Goal: Information Seeking & Learning: Learn about a topic

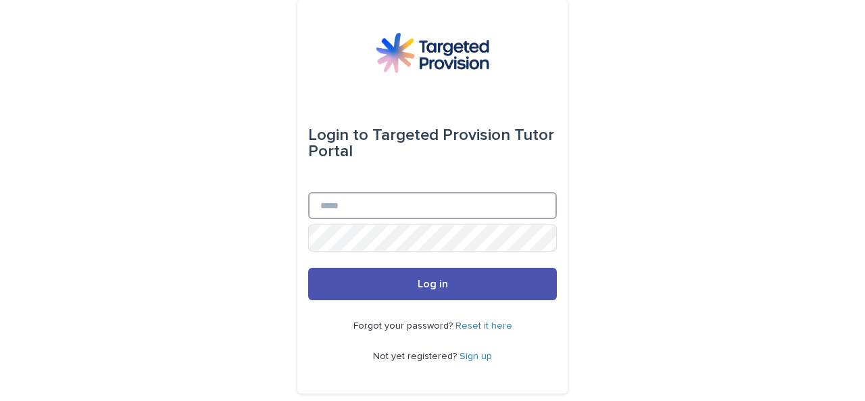
click at [500, 211] on input "Email" at bounding box center [432, 205] width 249 height 27
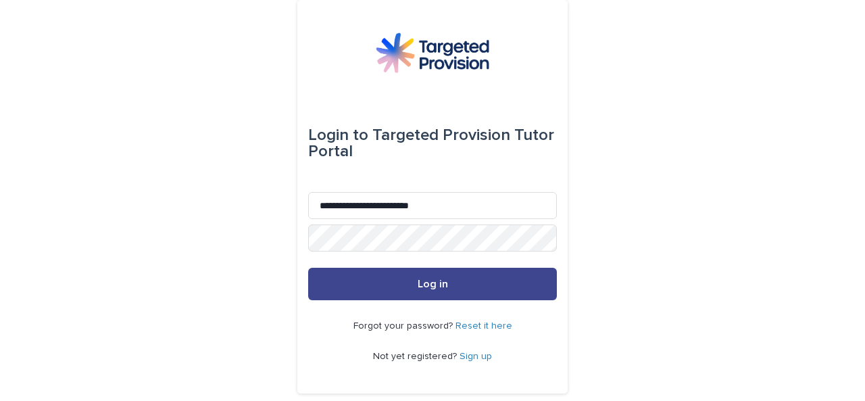
click at [334, 282] on button "Log in" at bounding box center [432, 284] width 249 height 32
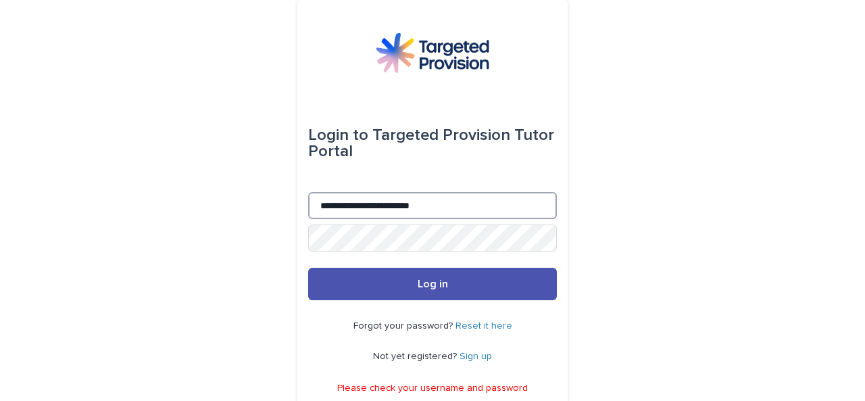
click at [435, 203] on input "**********" at bounding box center [432, 205] width 249 height 27
type input "**********"
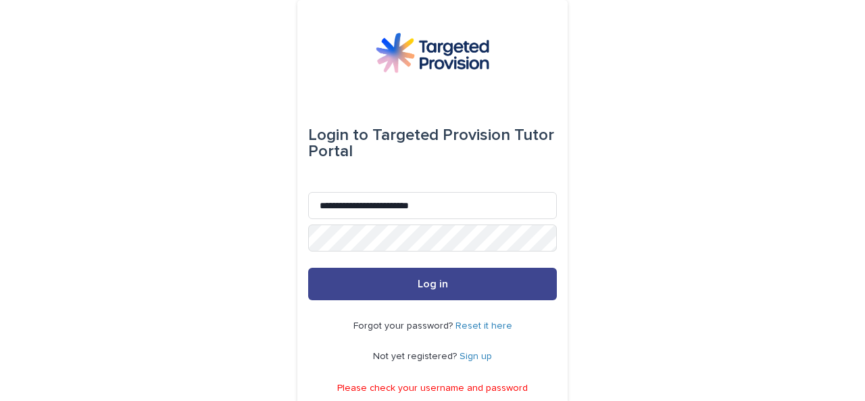
click at [374, 291] on button "Log in" at bounding box center [432, 284] width 249 height 32
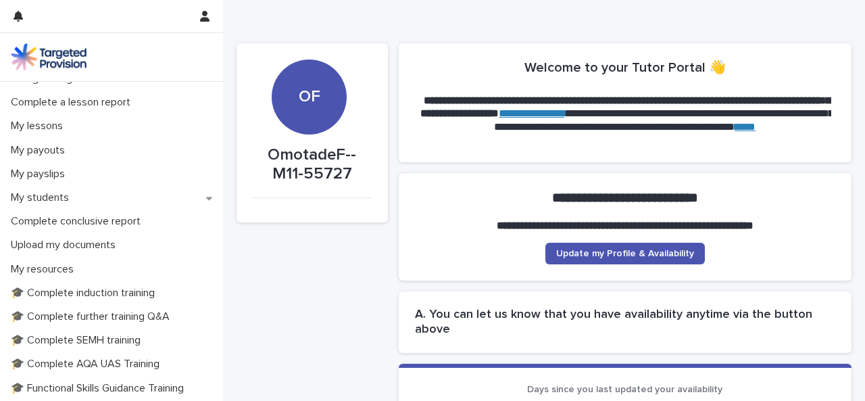
scroll to position [155, 0]
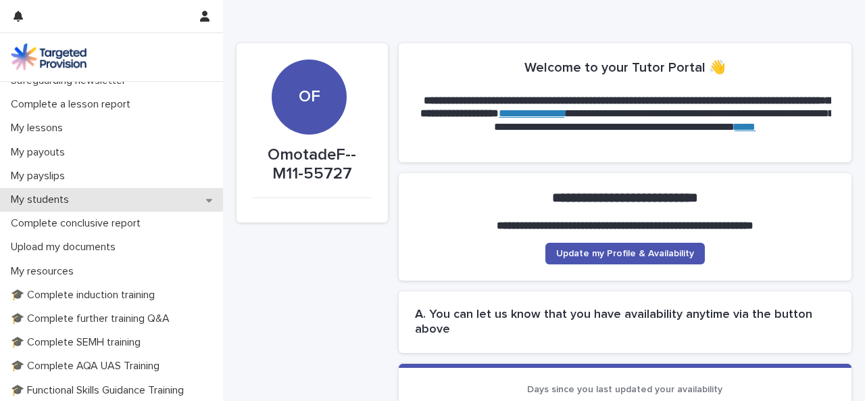
click at [204, 206] on div "My students" at bounding box center [111, 200] width 223 height 24
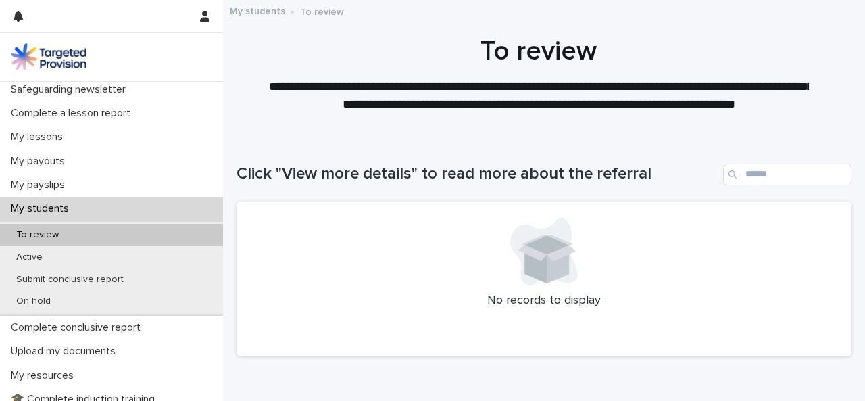
scroll to position [82, 0]
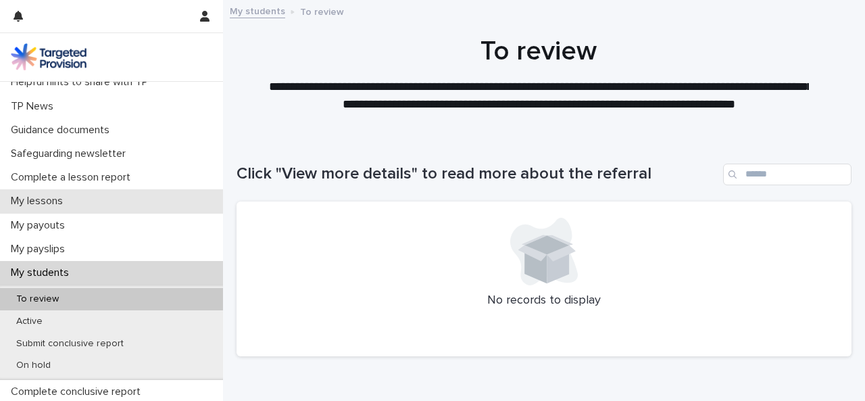
click at [93, 193] on div "My lessons" at bounding box center [111, 201] width 223 height 24
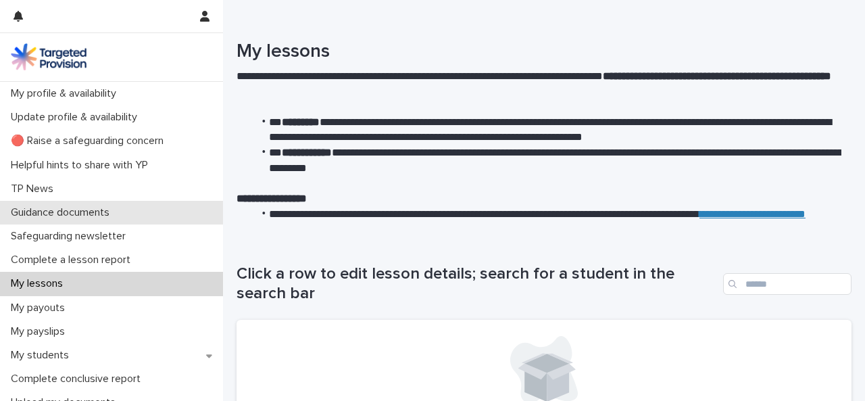
click at [135, 216] on div "Guidance documents" at bounding box center [111, 213] width 223 height 24
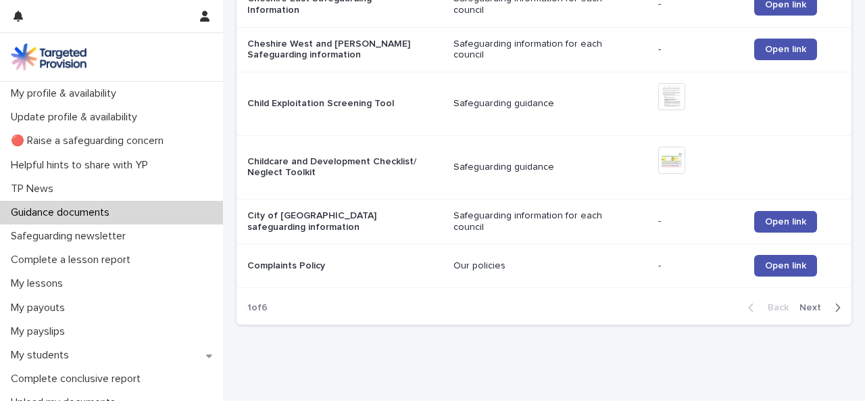
scroll to position [1394, 0]
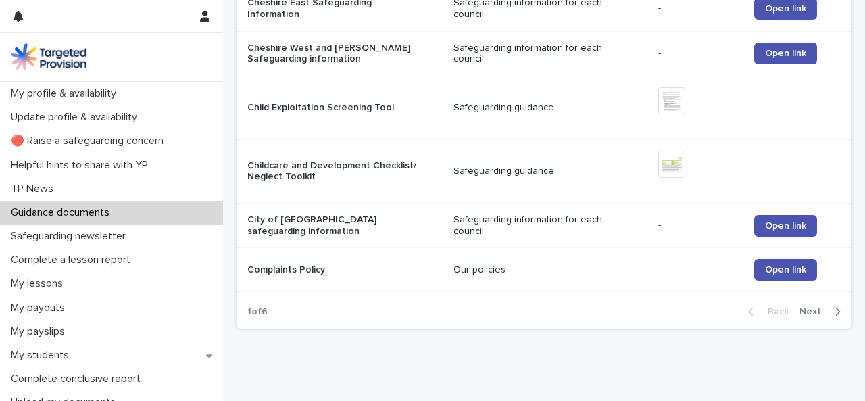
click at [801, 307] on span "Next" at bounding box center [814, 311] width 30 height 9
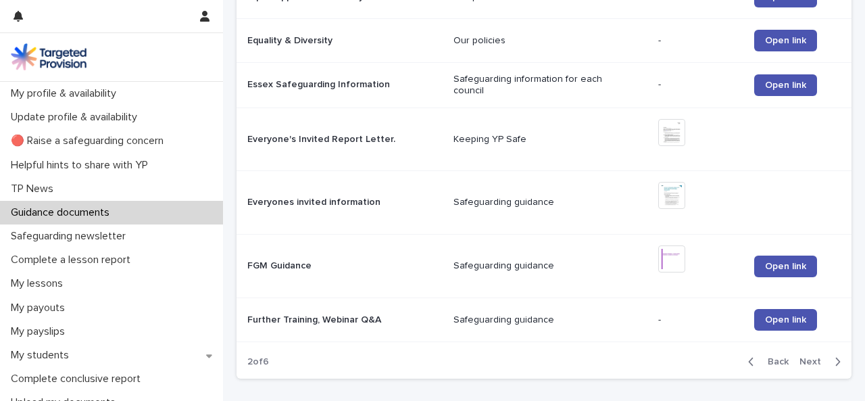
click at [799, 357] on span "Next" at bounding box center [814, 361] width 30 height 9
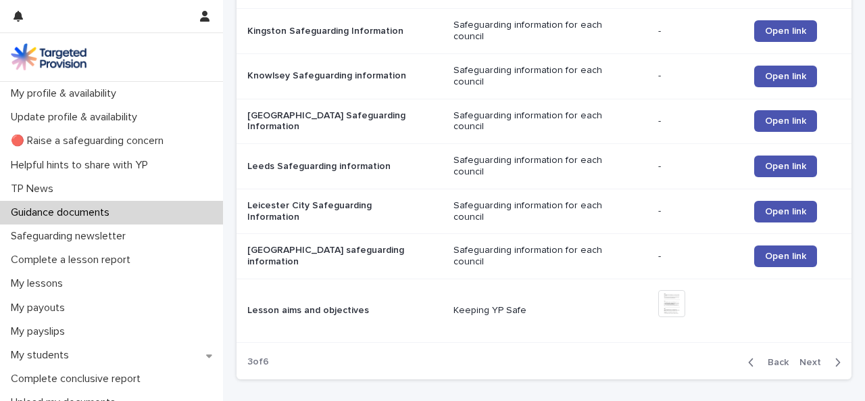
click at [797, 345] on div "Back Next" at bounding box center [794, 362] width 114 height 34
click at [799, 357] on span "Next" at bounding box center [814, 361] width 30 height 9
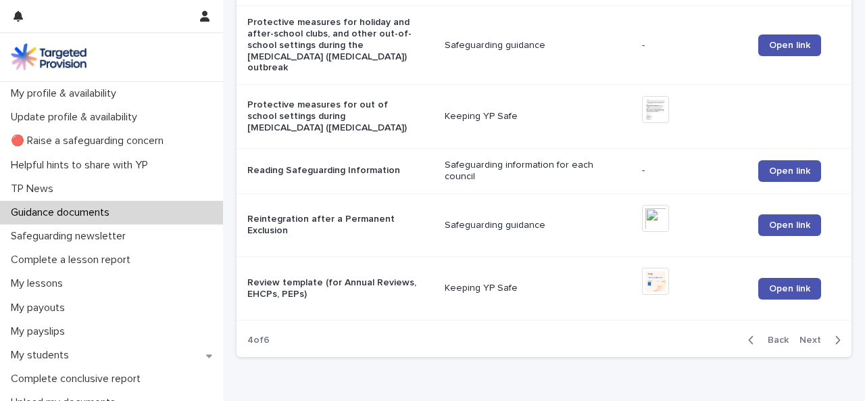
scroll to position [1546, 0]
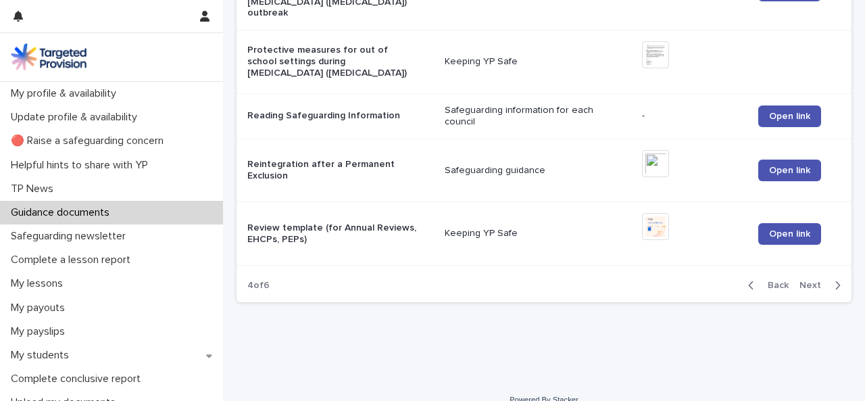
click at [774, 280] on span "Back" at bounding box center [773, 284] width 29 height 9
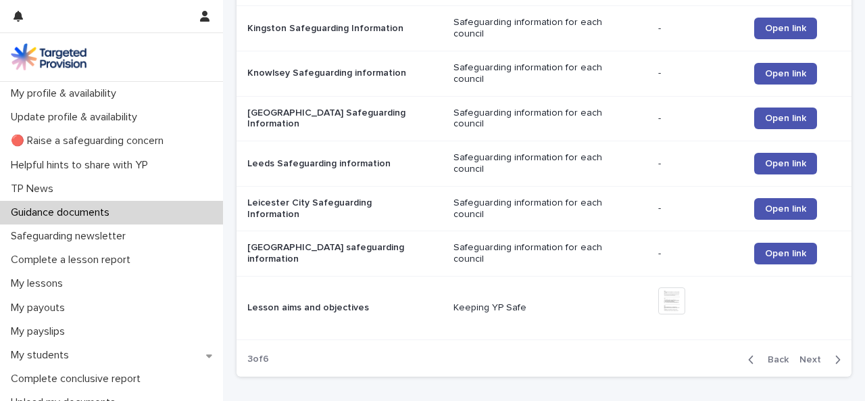
scroll to position [1482, 0]
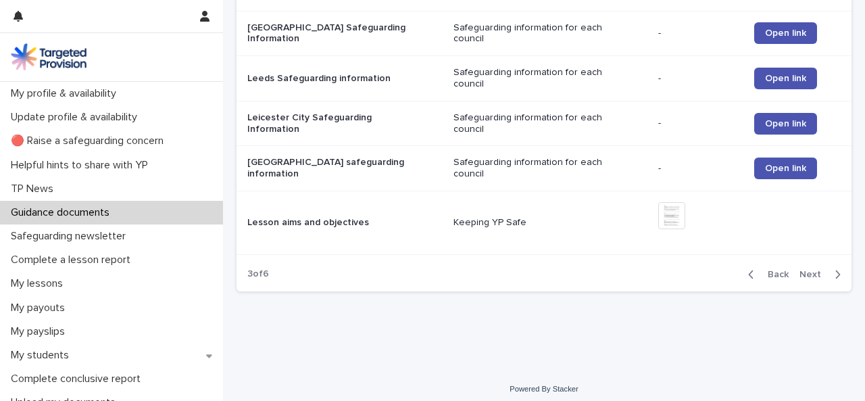
click at [807, 270] on span "Next" at bounding box center [814, 274] width 30 height 9
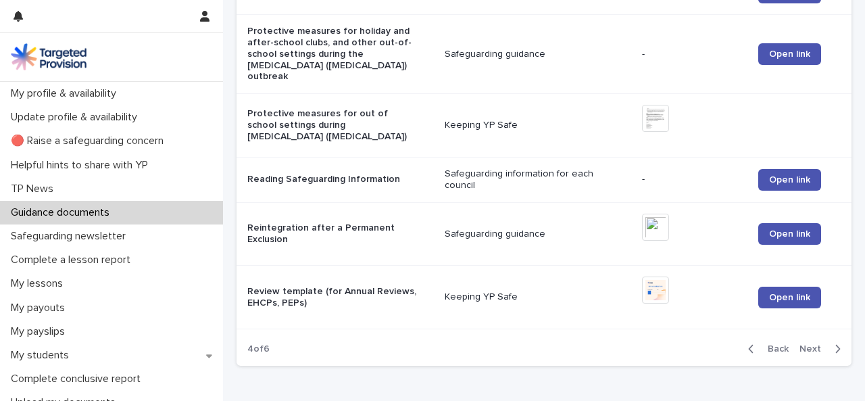
click at [802, 344] on span "Next" at bounding box center [814, 348] width 30 height 9
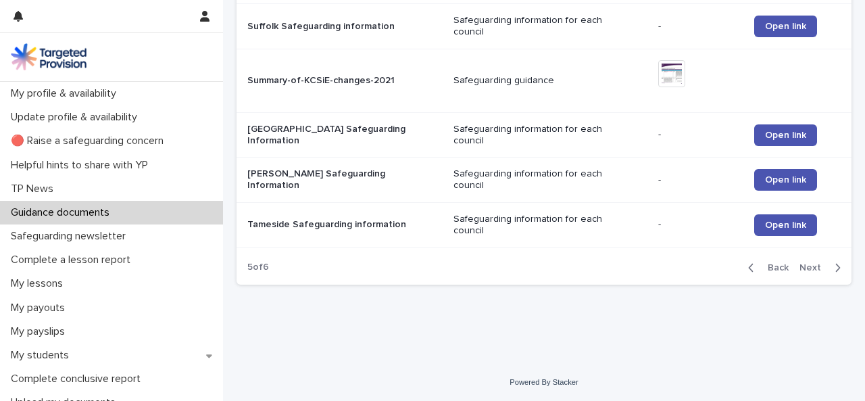
scroll to position [1397, 0]
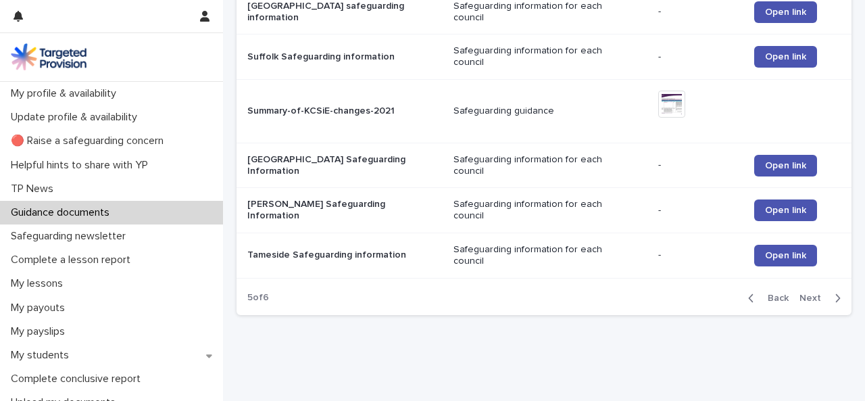
click at [767, 293] on span "Back" at bounding box center [773, 297] width 29 height 9
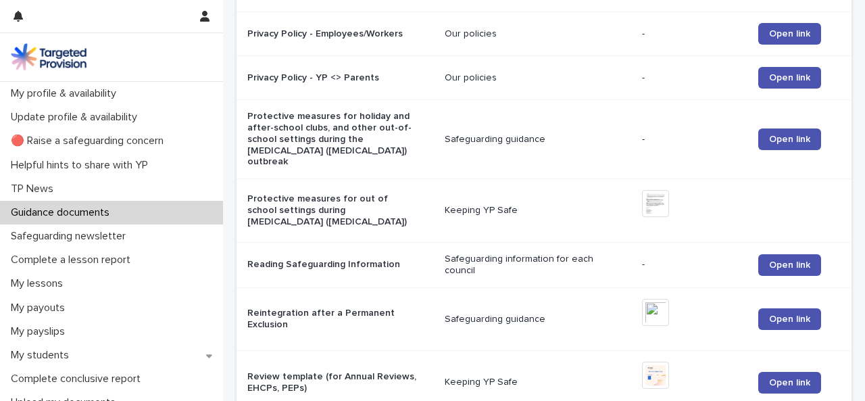
scroll to position [1546, 0]
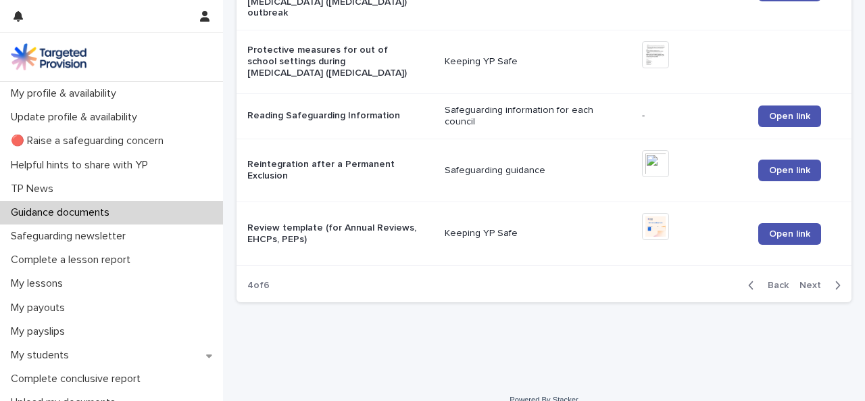
click at [770, 280] on span "Back" at bounding box center [773, 284] width 29 height 9
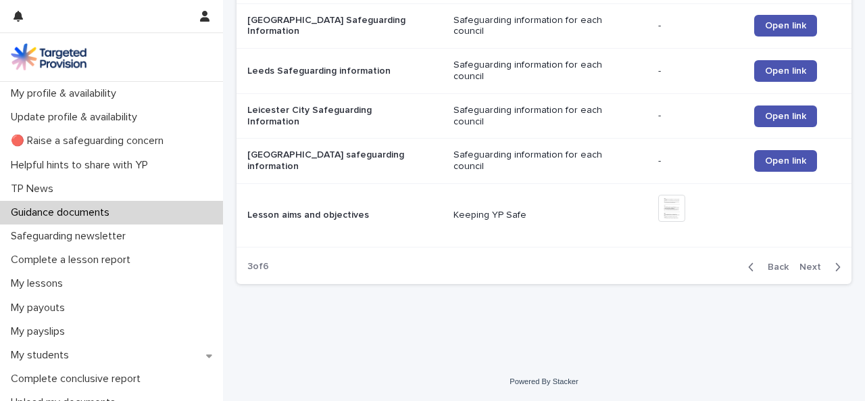
scroll to position [1482, 0]
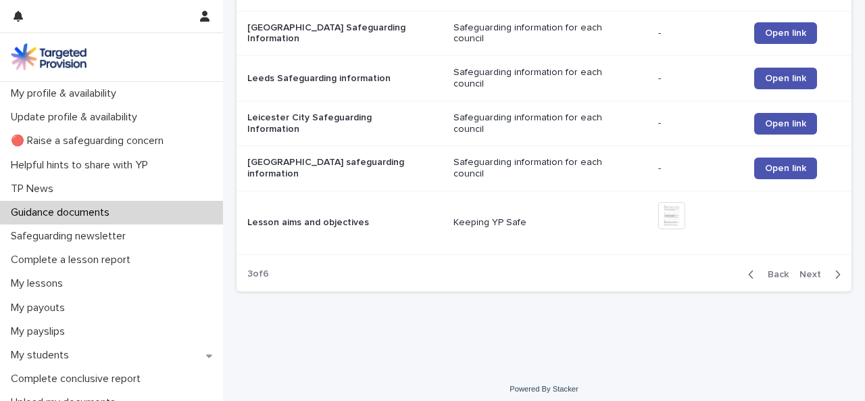
click at [489, 217] on p "Keeping YP Safe" at bounding box center [537, 222] width 169 height 11
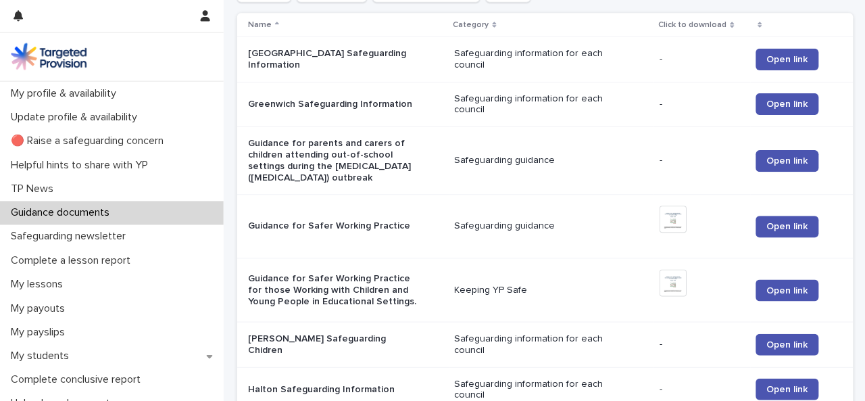
scroll to position [225, 0]
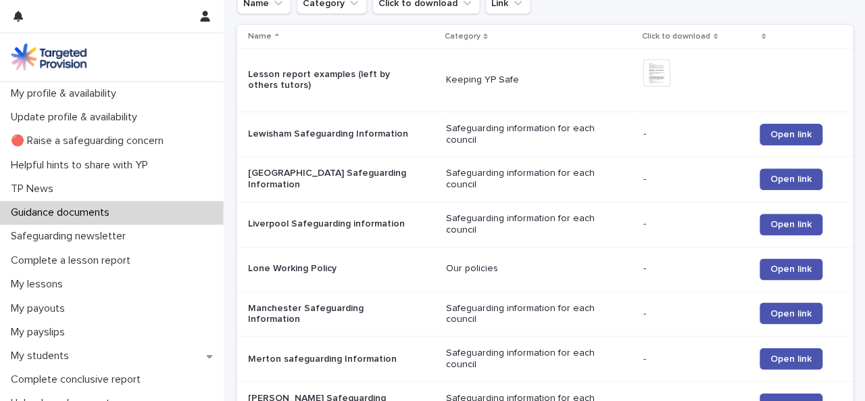
click at [431, 81] on div "Lesson report examples (left by others tutors)" at bounding box center [340, 80] width 186 height 34
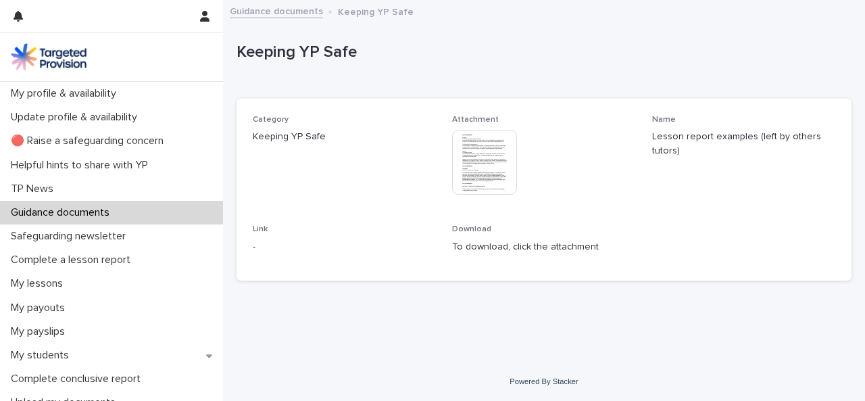
click at [493, 178] on img at bounding box center [484, 162] width 65 height 65
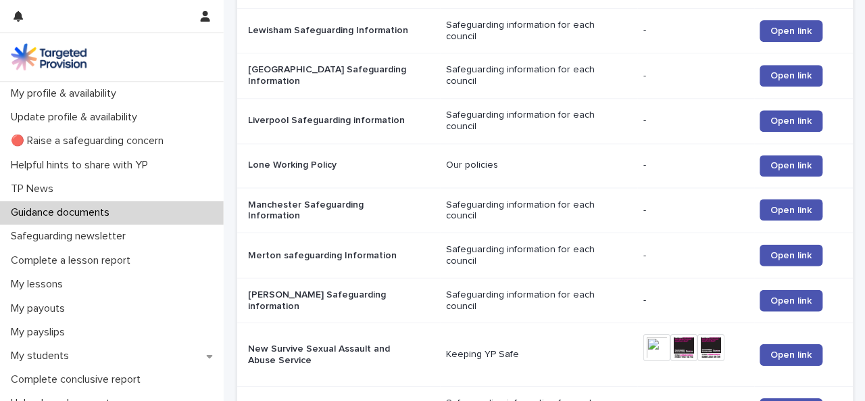
scroll to position [338, 0]
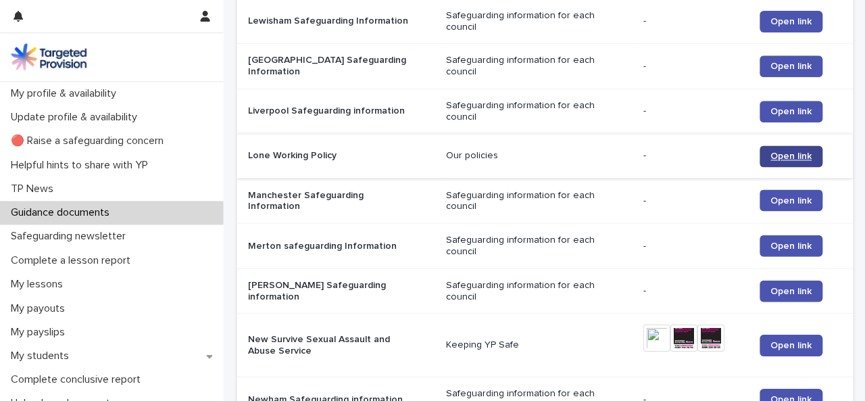
click at [769, 151] on span "Open link" at bounding box center [789, 155] width 41 height 9
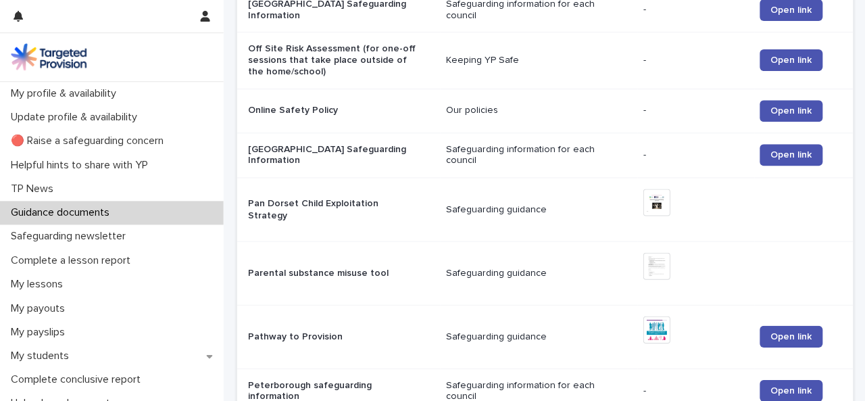
scroll to position [998, 0]
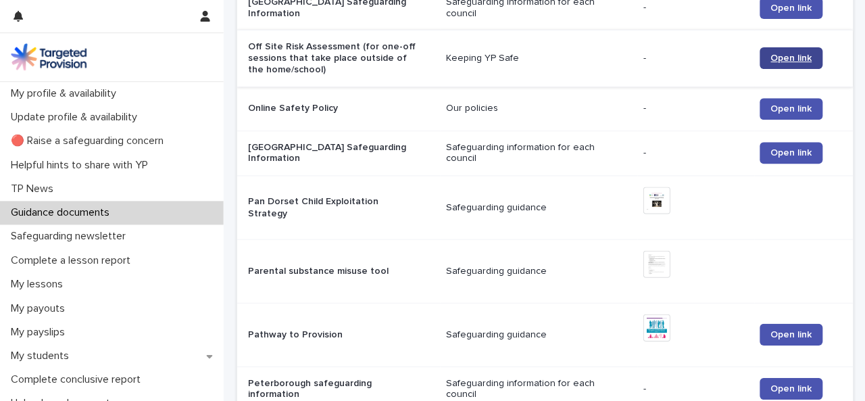
click at [780, 47] on link "Open link" at bounding box center [789, 58] width 63 height 22
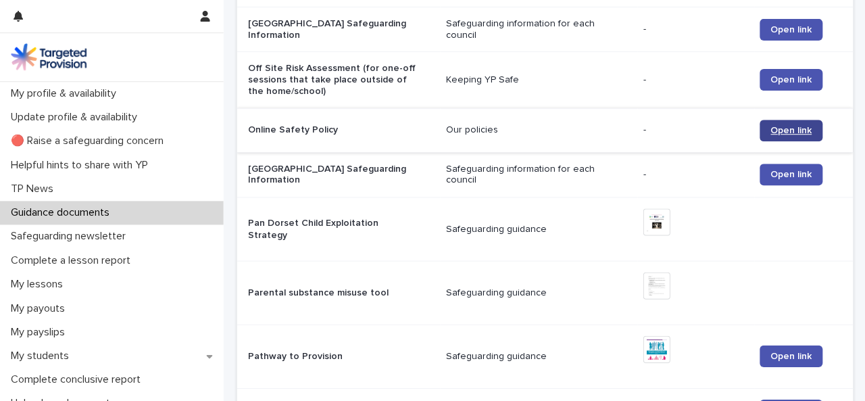
click at [774, 126] on span "Open link" at bounding box center [789, 130] width 41 height 9
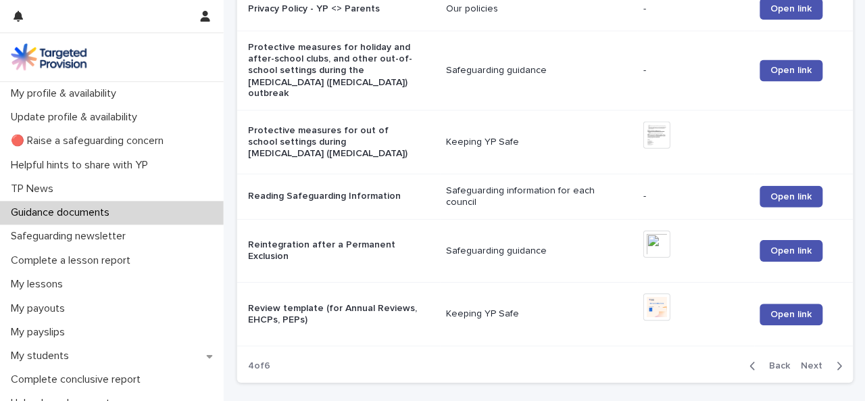
scroll to position [1456, 0]
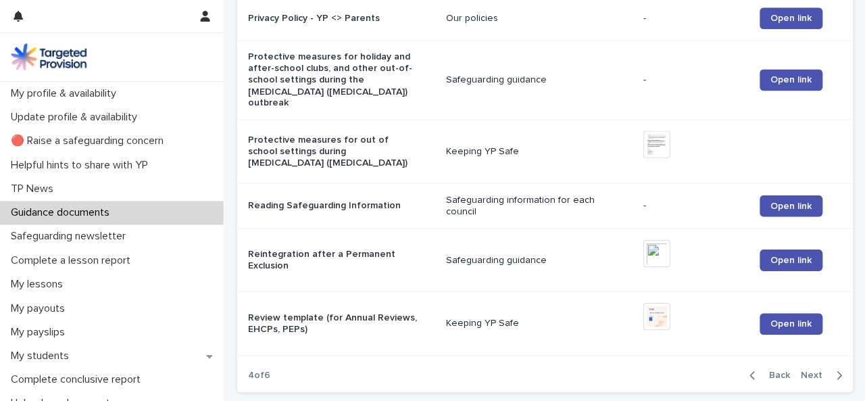
click at [769, 370] on span "Back" at bounding box center [773, 374] width 29 height 9
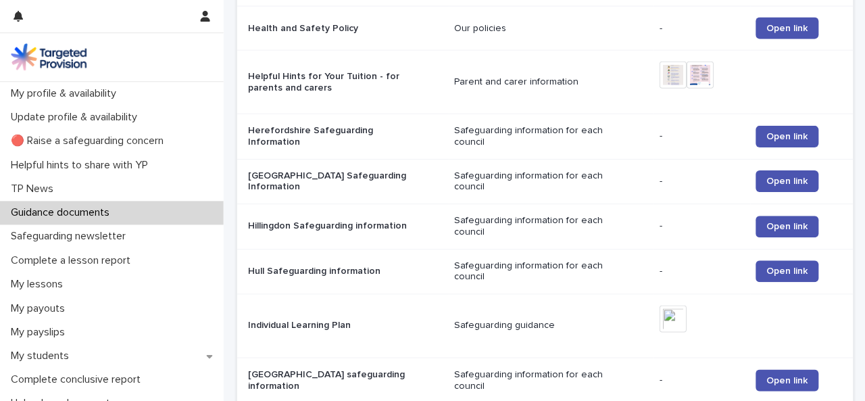
scroll to position [898, 0]
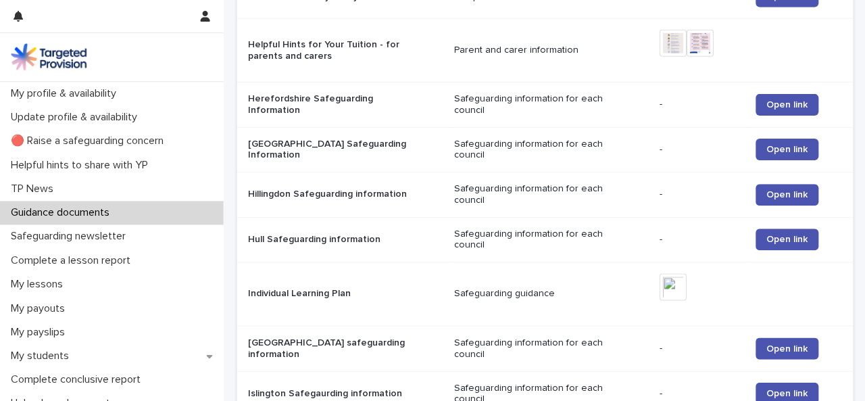
click at [536, 293] on p "Safeguarding guidance" at bounding box center [537, 293] width 169 height 11
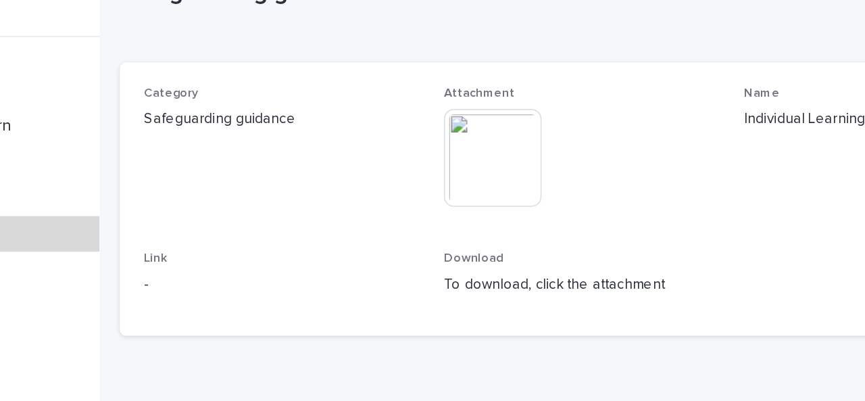
click at [491, 157] on img at bounding box center [484, 162] width 65 height 65
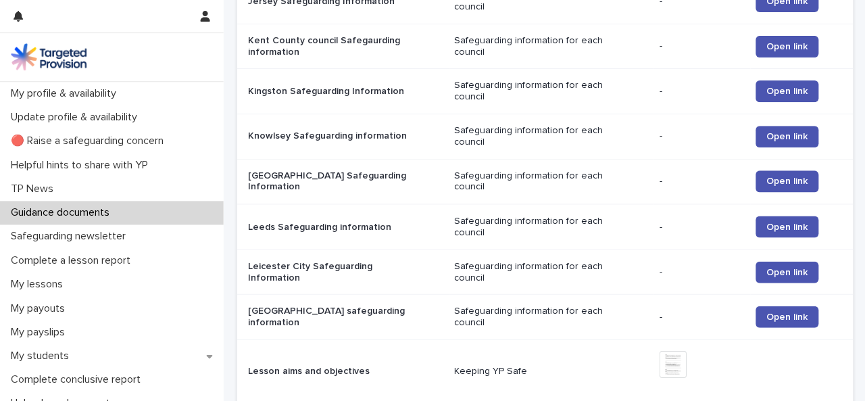
scroll to position [1336, 0]
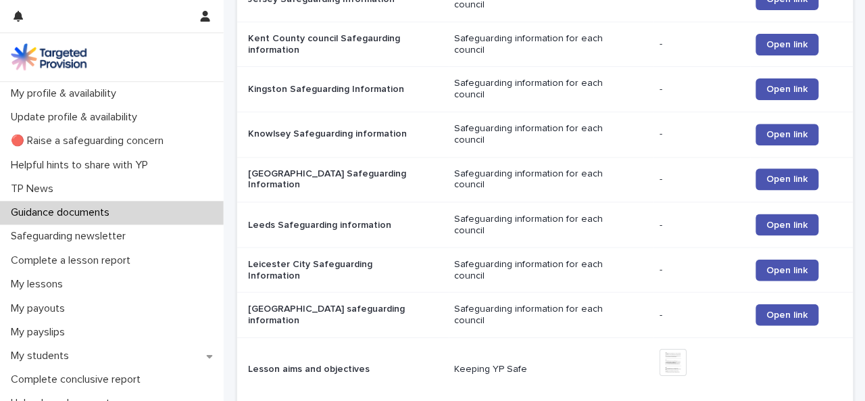
click at [507, 363] on p "Keeping YP Safe" at bounding box center [537, 368] width 169 height 11
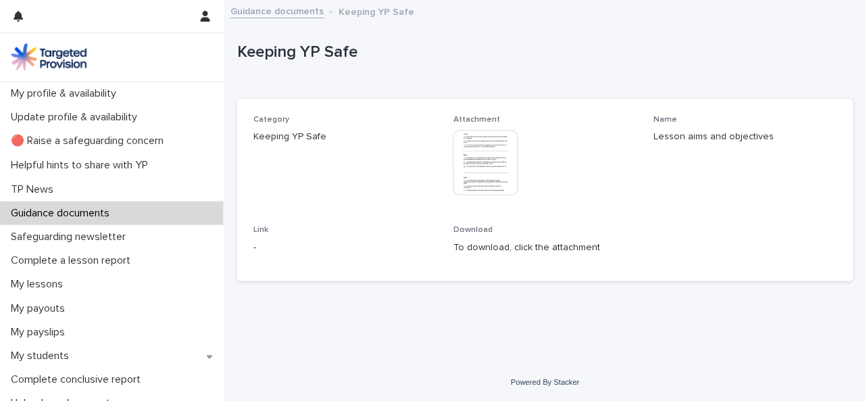
click at [490, 159] on img at bounding box center [484, 162] width 65 height 65
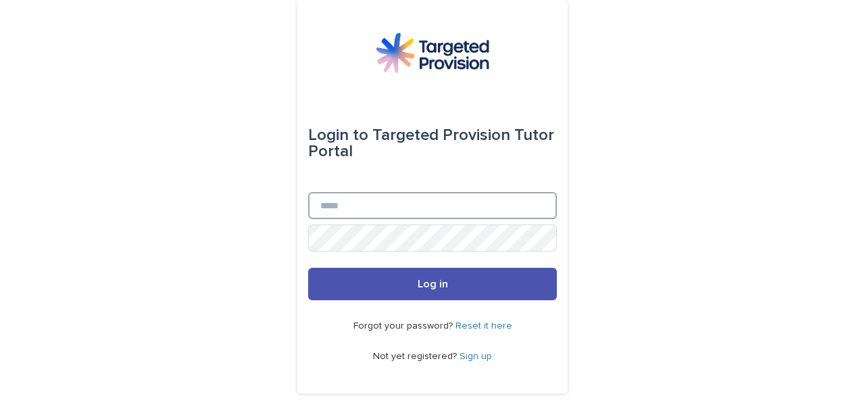
click at [330, 209] on input "Email" at bounding box center [432, 205] width 249 height 27
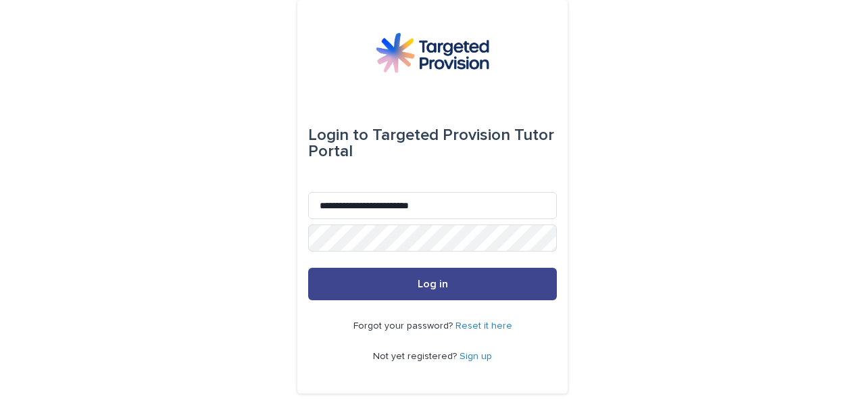
click at [353, 283] on button "Log in" at bounding box center [432, 284] width 249 height 32
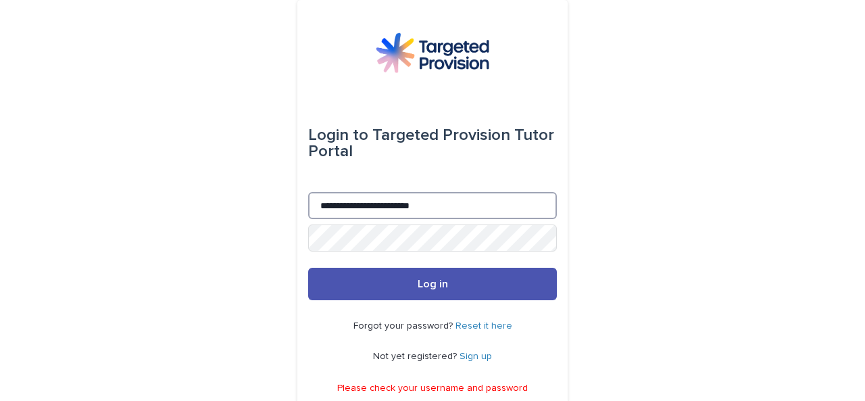
click at [440, 206] on input "**********" at bounding box center [432, 205] width 249 height 27
click at [308, 268] on button "Log in" at bounding box center [432, 284] width 249 height 32
type input "**********"
click at [458, 206] on input "**********" at bounding box center [432, 205] width 249 height 27
type input "**********"
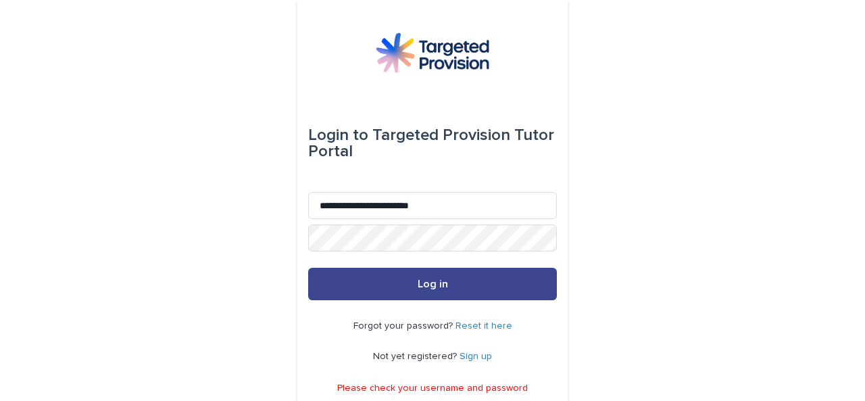
click at [366, 284] on button "Log in" at bounding box center [432, 284] width 249 height 32
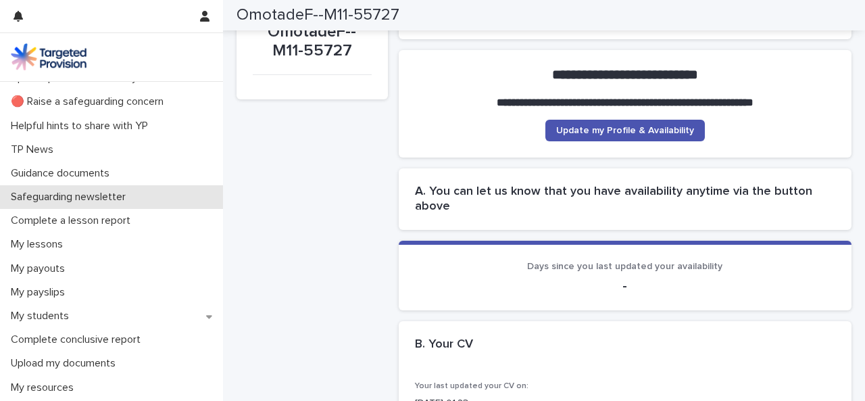
scroll to position [36, 0]
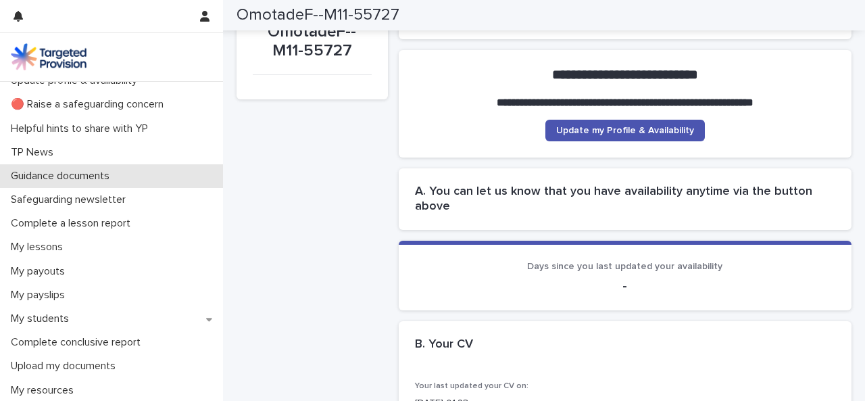
click at [103, 168] on div "Guidance documents" at bounding box center [111, 176] width 223 height 24
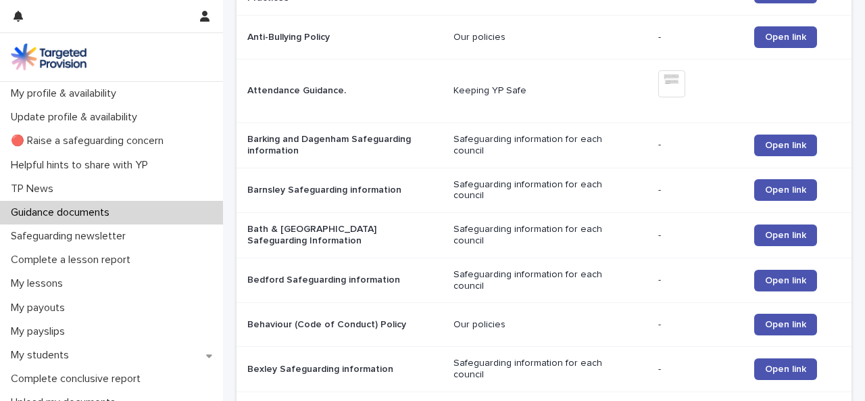
scroll to position [361, 0]
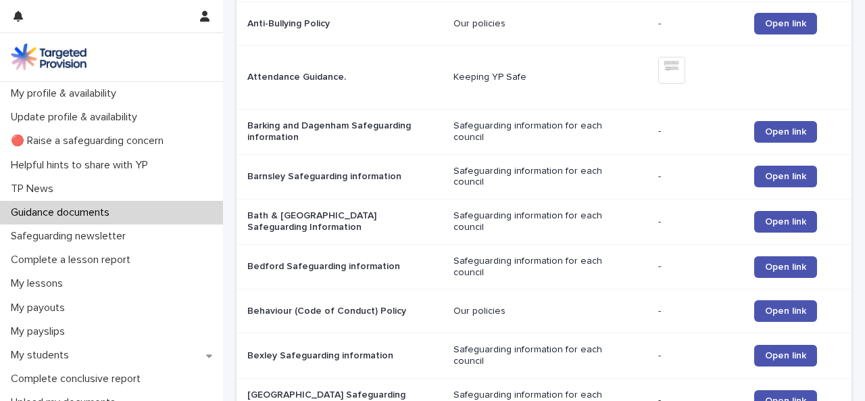
click at [551, 87] on td "Keeping YP Safe" at bounding box center [550, 77] width 205 height 63
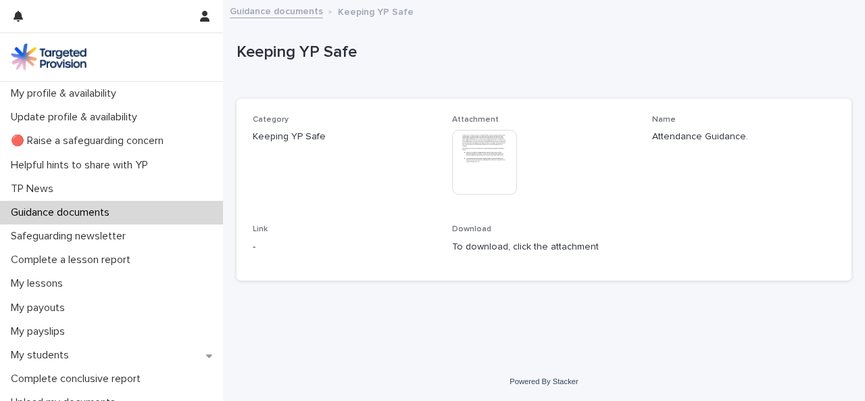
click at [503, 186] on img at bounding box center [484, 162] width 65 height 65
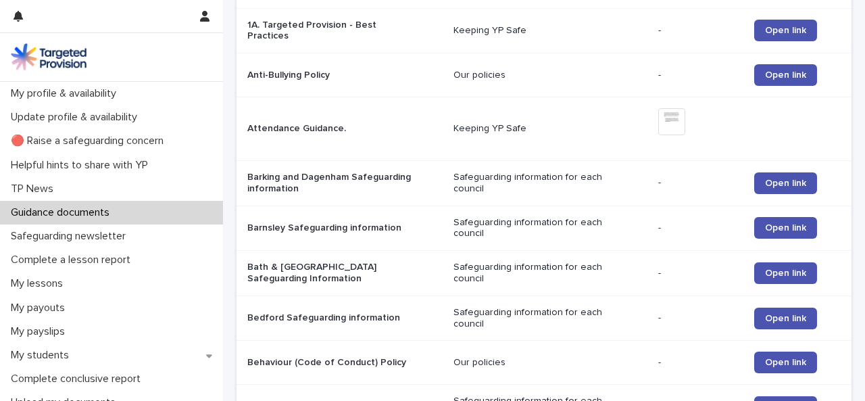
scroll to position [219, 0]
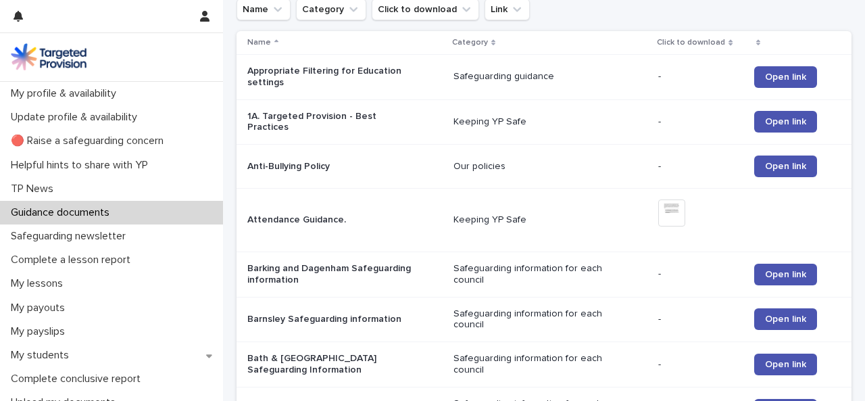
click at [626, 130] on div "Keeping YP Safe" at bounding box center [550, 122] width 195 height 22
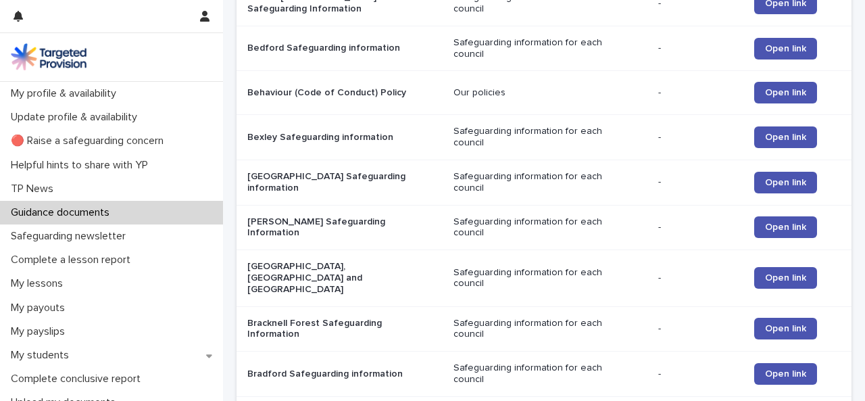
scroll to position [611, 0]
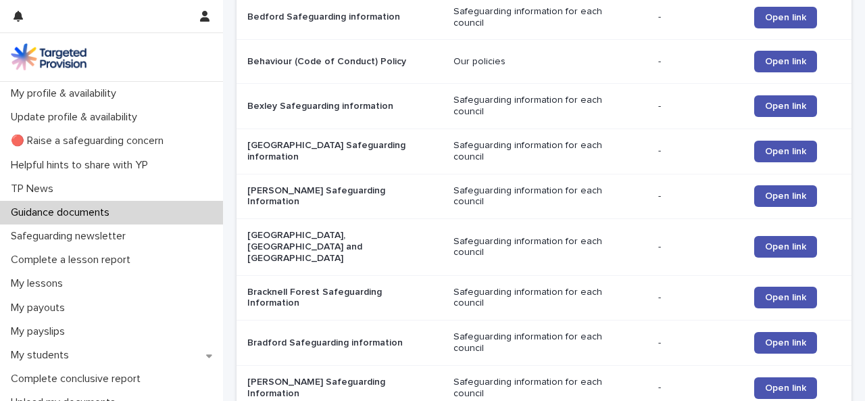
click at [477, 51] on div "Our policies" at bounding box center [550, 62] width 195 height 22
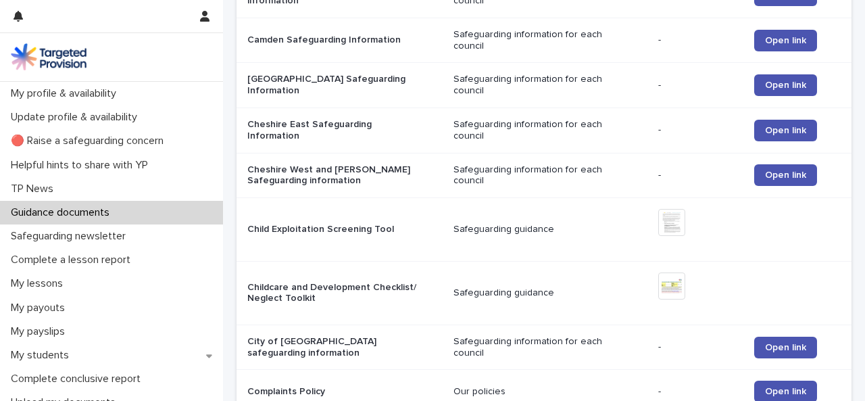
scroll to position [1419, 0]
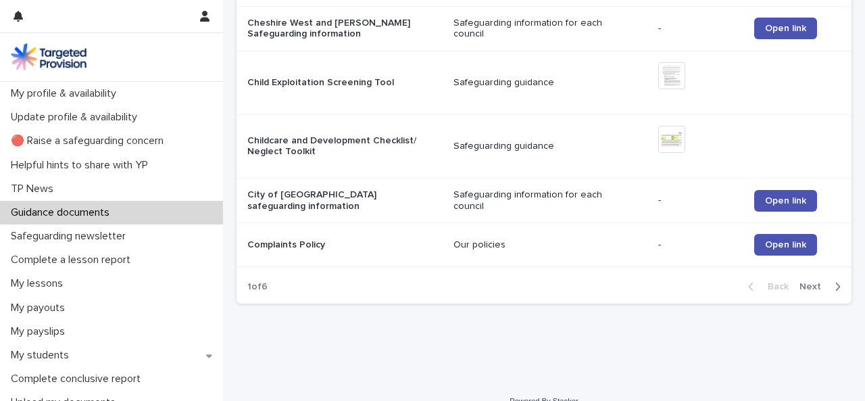
click at [797, 274] on div "Back Next" at bounding box center [794, 287] width 114 height 34
click at [265, 239] on p "Complaints Policy" at bounding box center [331, 244] width 169 height 11
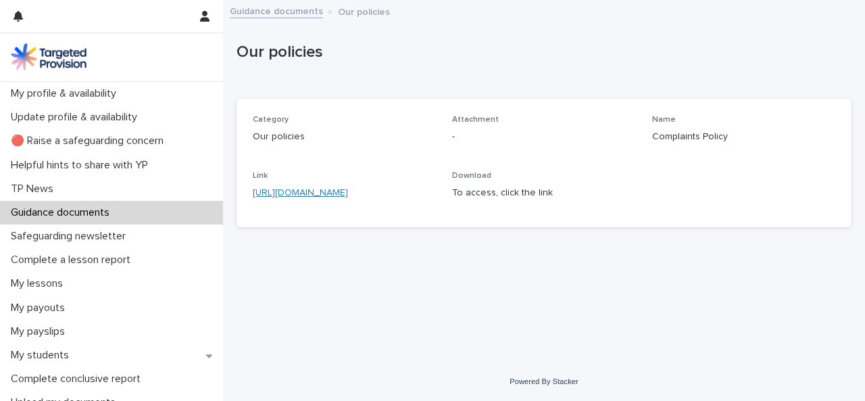
click at [348, 194] on link "https://targetedprovisionltd772.sharepoint.com/:w:/s/Policies/Ea2M3rXdQ0RIhlccY…" at bounding box center [300, 192] width 95 height 9
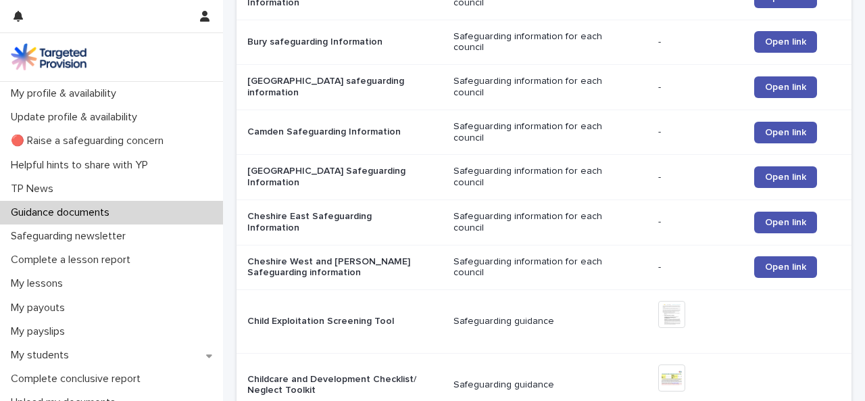
scroll to position [1419, 0]
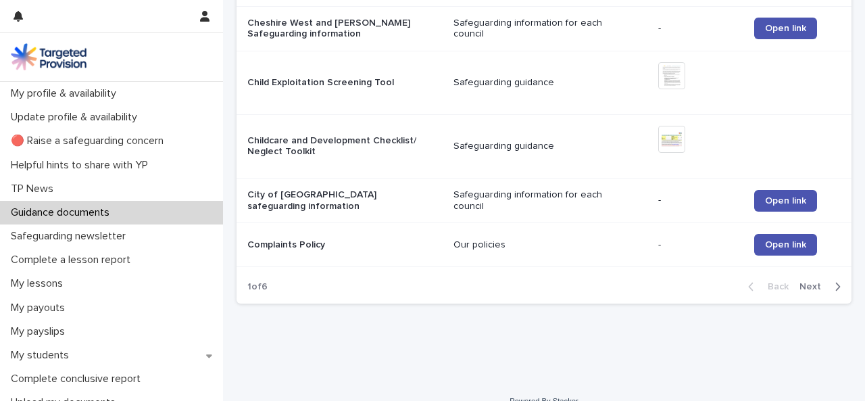
click at [815, 282] on span "Next" at bounding box center [814, 286] width 30 height 9
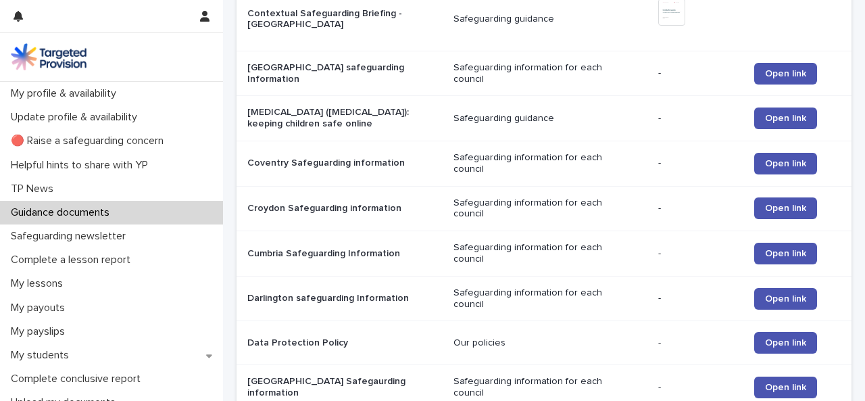
scroll to position [146, 0]
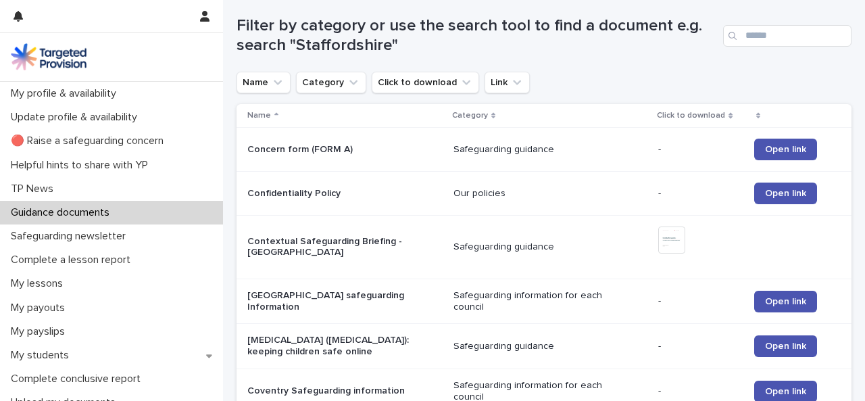
click at [516, 147] on p "Safeguarding guidance" at bounding box center [537, 149] width 169 height 11
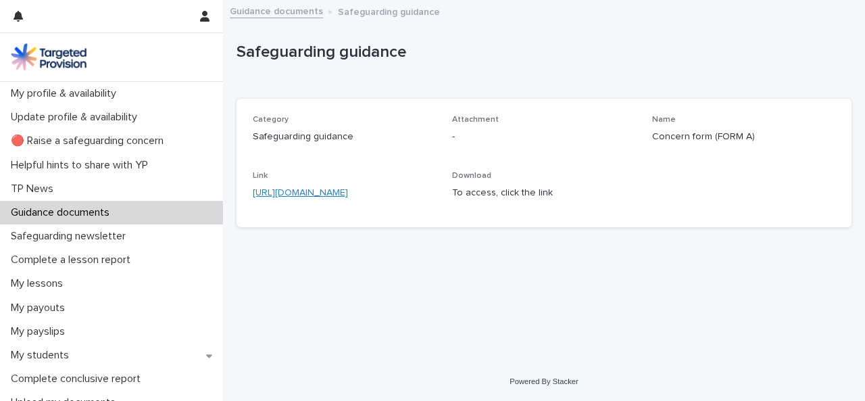
click at [348, 197] on link "https://airtable.com/shrc3NEHcuiDL6cbZ" at bounding box center [300, 192] width 95 height 9
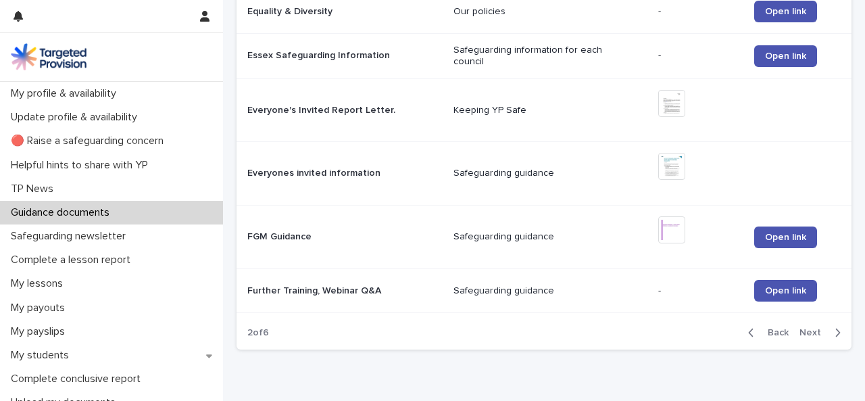
scroll to position [1428, 0]
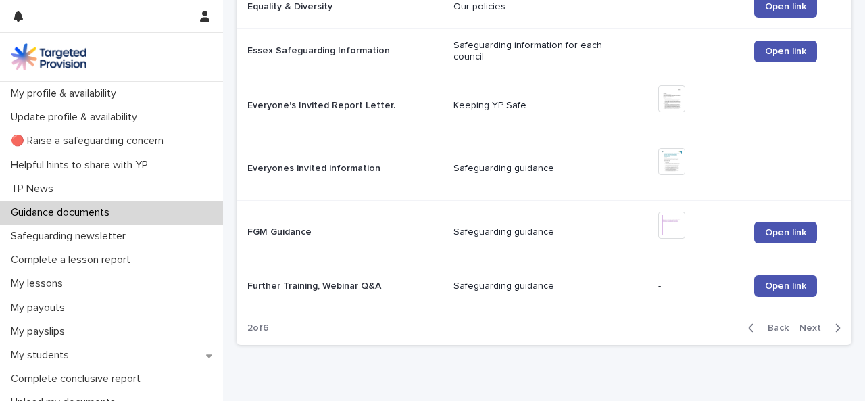
click at [829, 322] on div "button" at bounding box center [834, 328] width 11 height 12
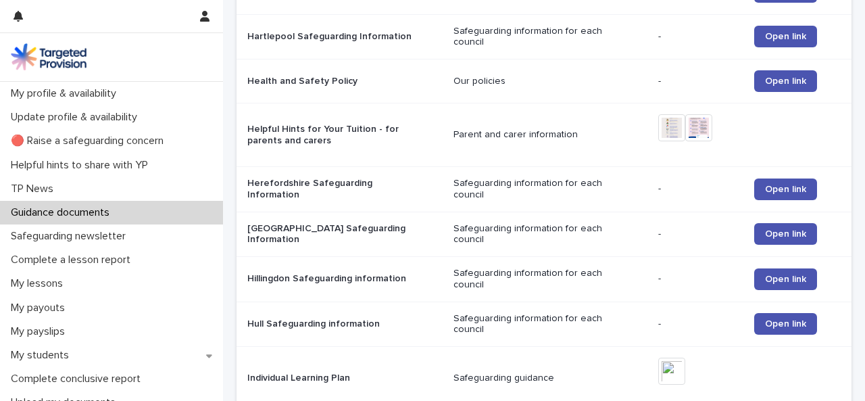
scroll to position [817, 0]
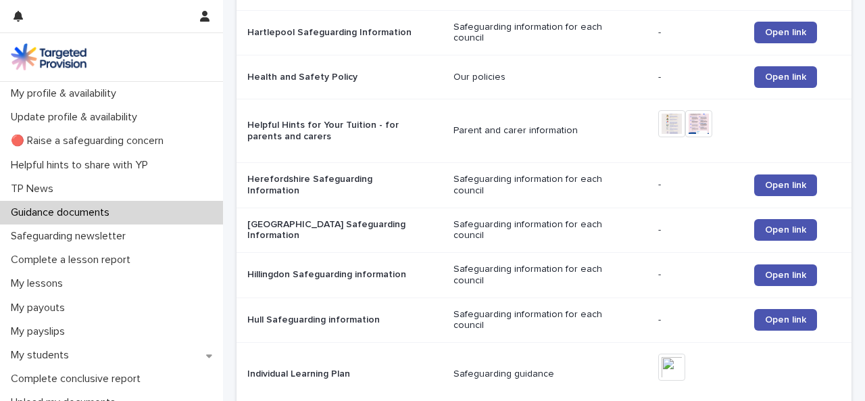
click at [488, 125] on p "Parent and carer information" at bounding box center [537, 130] width 169 height 11
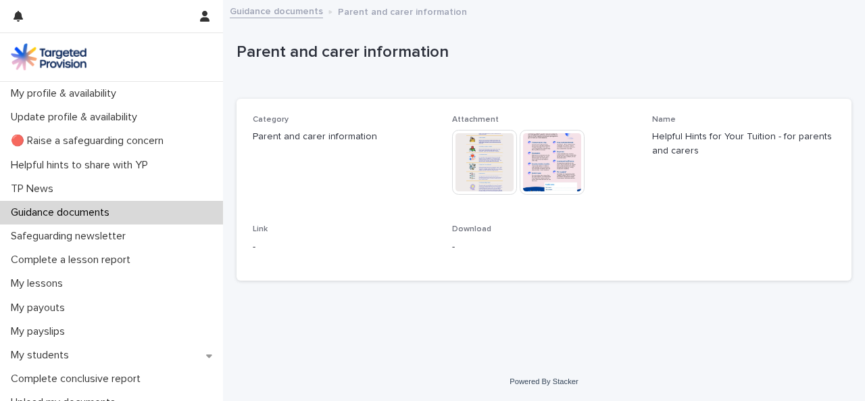
click at [484, 169] on img at bounding box center [484, 162] width 65 height 65
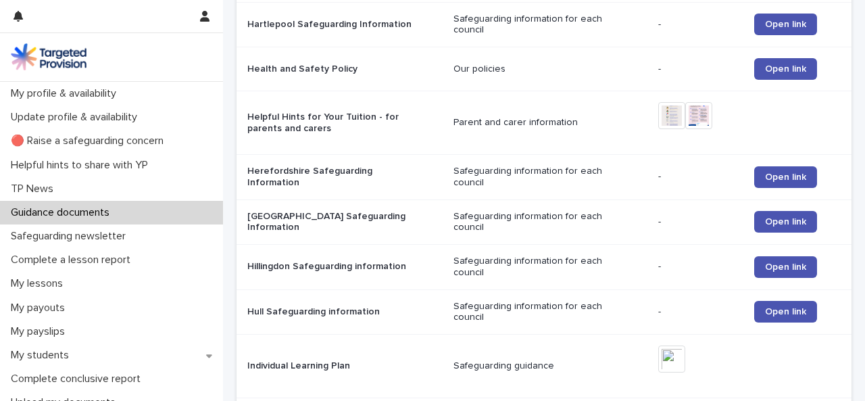
scroll to position [823, 0]
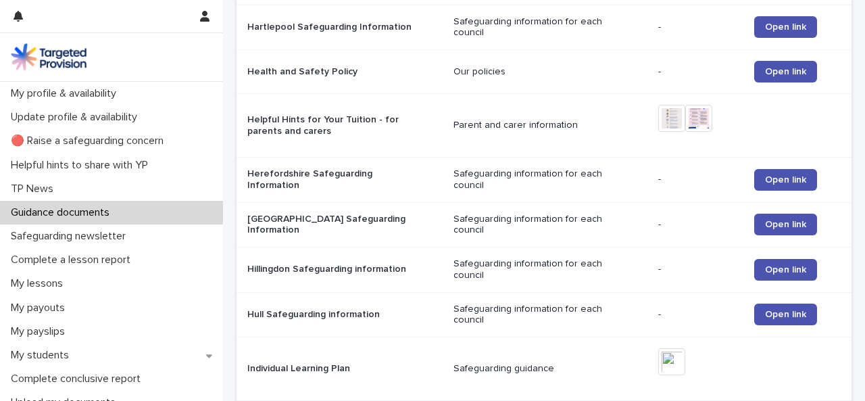
click at [408, 68] on p "Health and Safety Policy" at bounding box center [331, 71] width 169 height 11
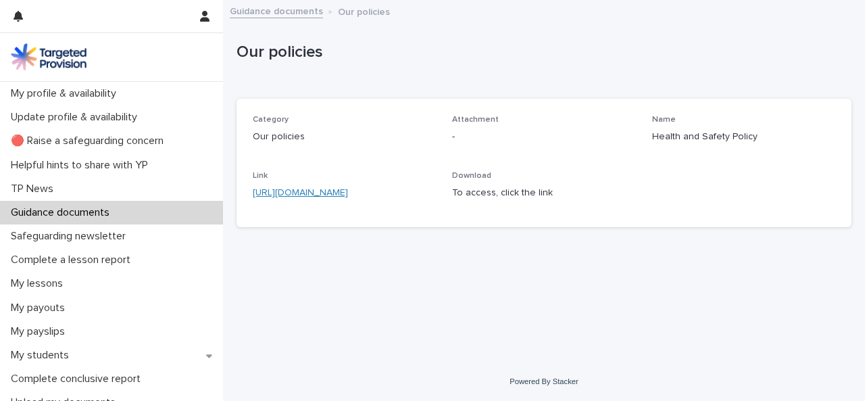
click at [273, 190] on link "https://targetedprovisionltd772.sharepoint.com/:w:/s/Policies/ER1b8B5TVjxApb0nN…" at bounding box center [300, 192] width 95 height 9
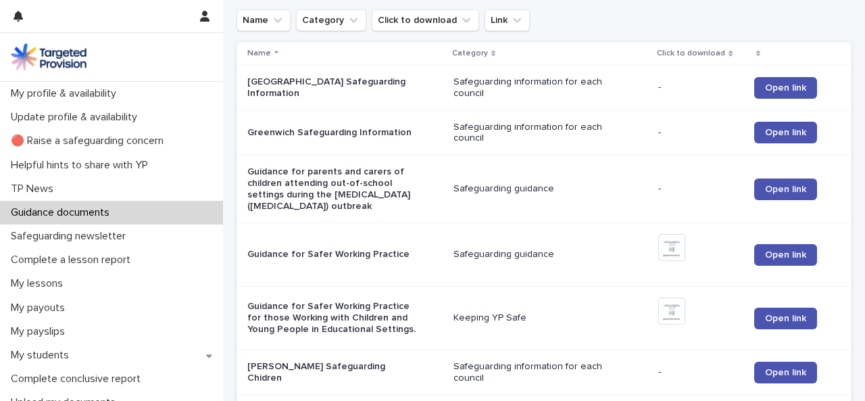
scroll to position [218, 0]
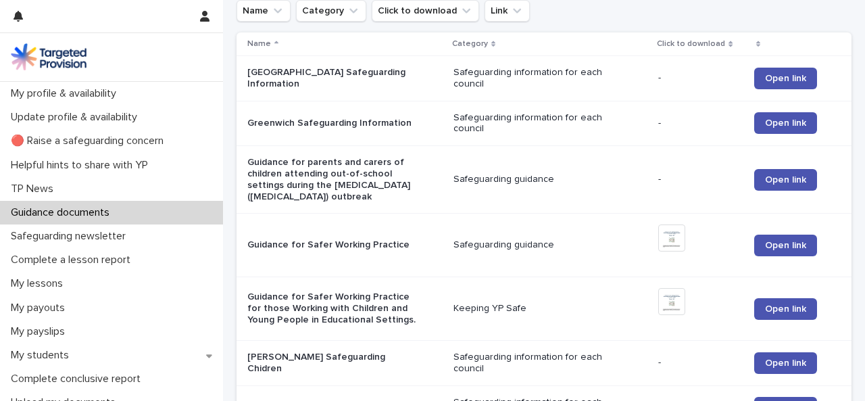
click at [505, 247] on p "Safeguarding guidance" at bounding box center [537, 244] width 169 height 11
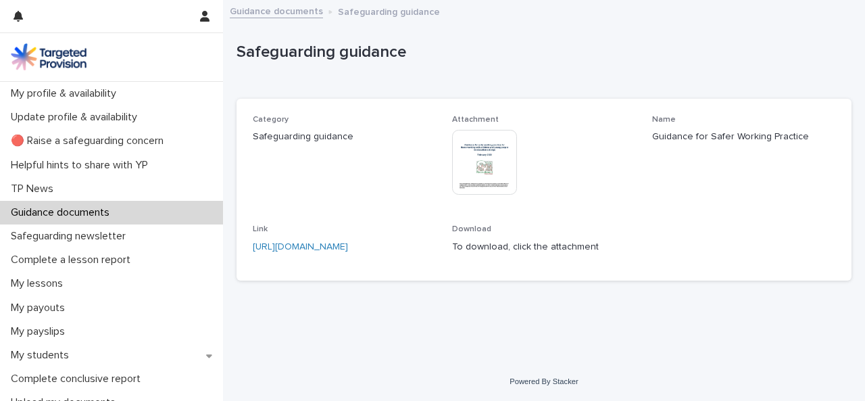
click at [478, 170] on img at bounding box center [484, 162] width 65 height 65
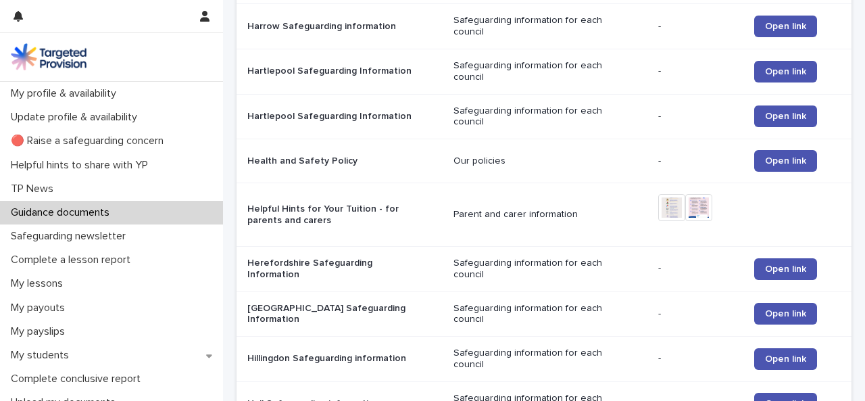
scroll to position [738, 0]
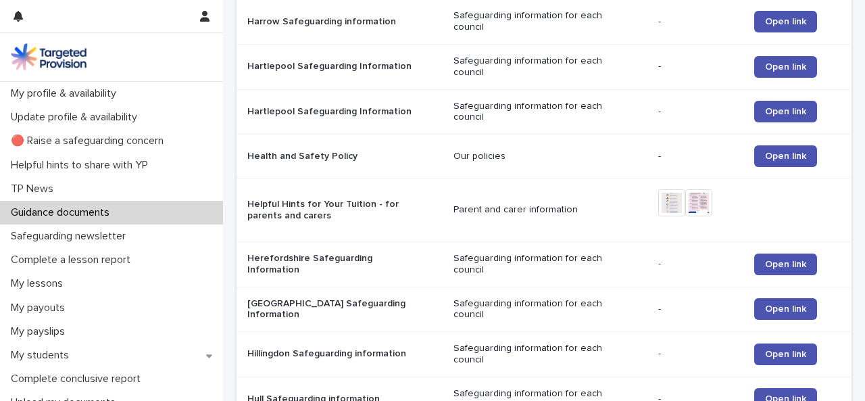
click at [486, 228] on td "Parent and carer information" at bounding box center [550, 209] width 205 height 63
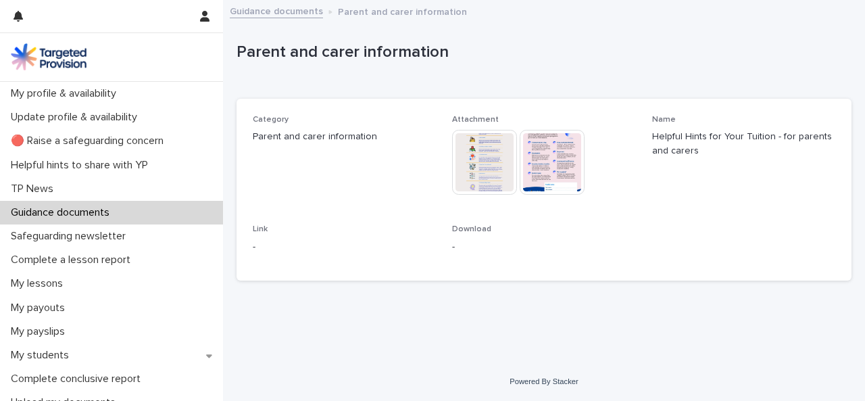
click at [555, 155] on img at bounding box center [551, 162] width 65 height 65
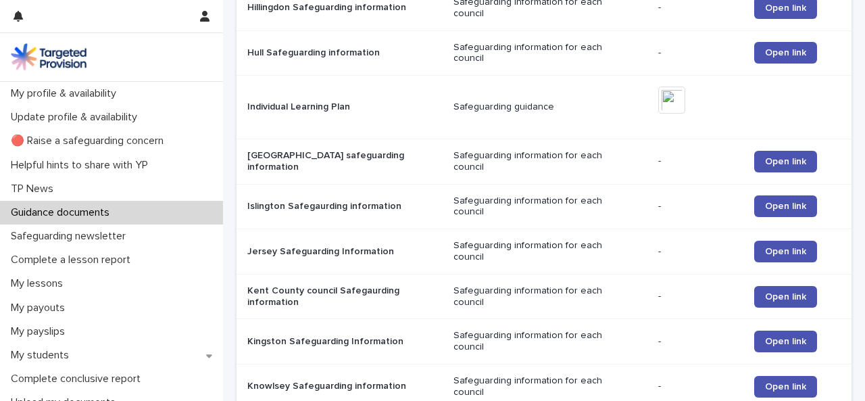
scroll to position [1091, 0]
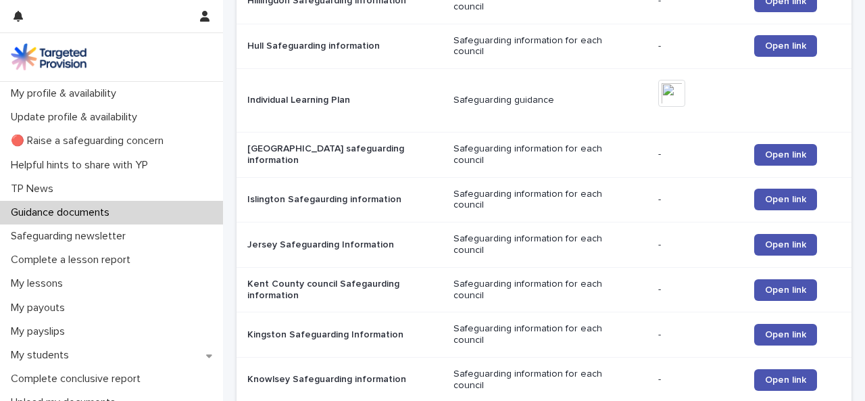
click at [517, 101] on p "Safeguarding guidance" at bounding box center [537, 100] width 169 height 11
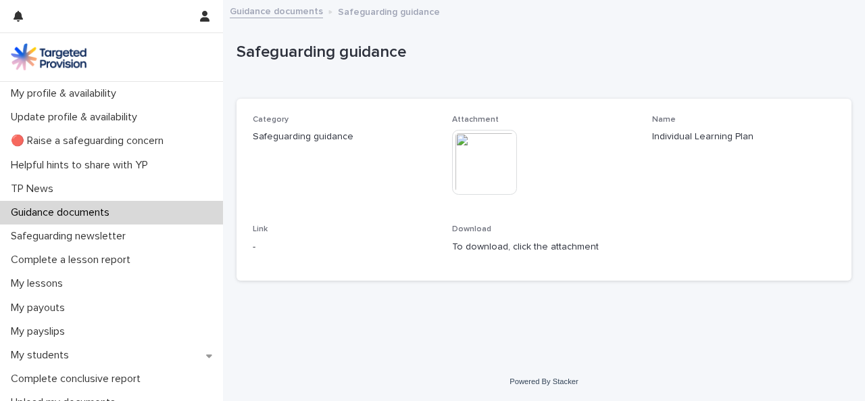
click at [485, 178] on img at bounding box center [484, 162] width 65 height 65
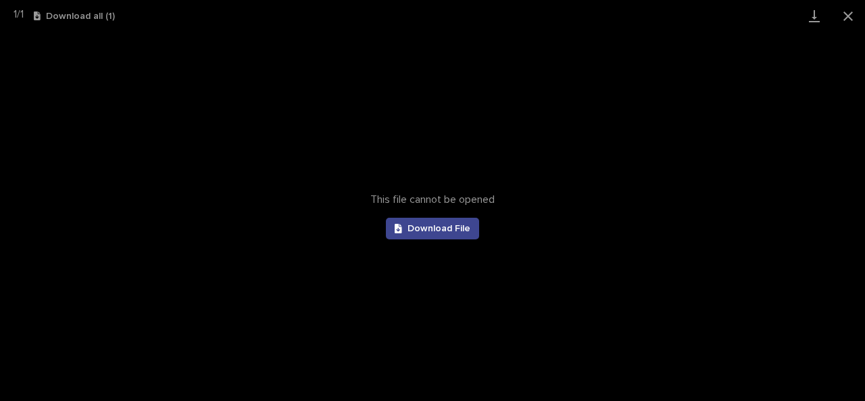
click at [469, 228] on link "Download File" at bounding box center [432, 229] width 93 height 22
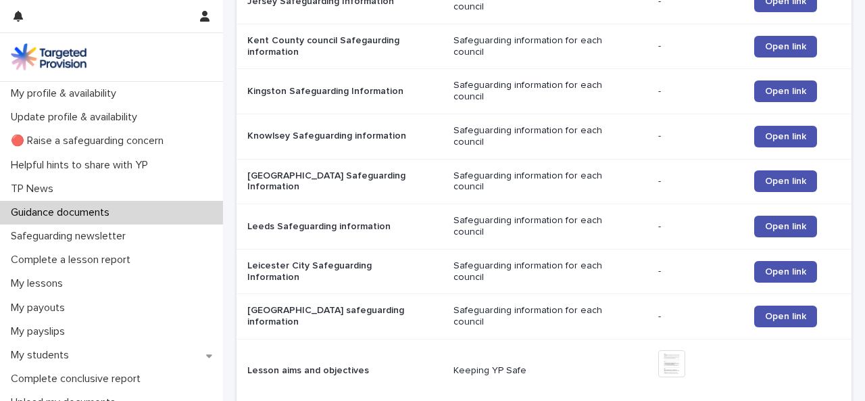
scroll to position [1482, 0]
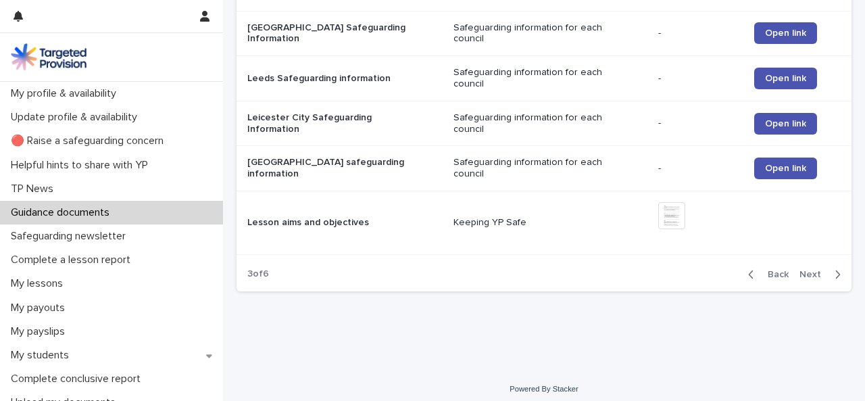
click at [803, 270] on span "Next" at bounding box center [814, 274] width 30 height 9
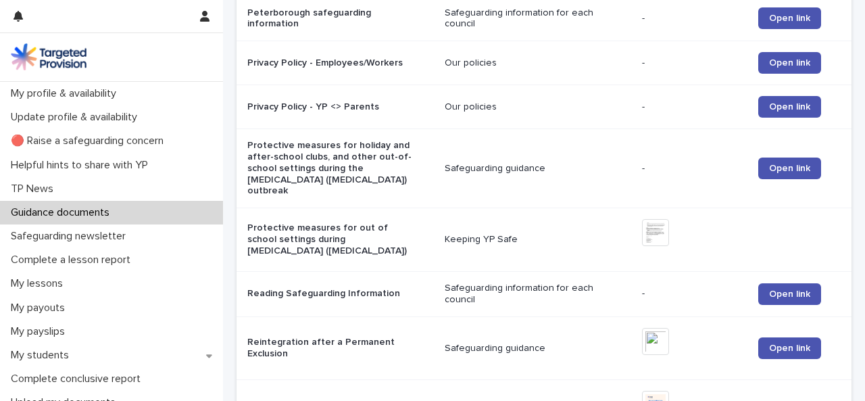
scroll to position [1370, 0]
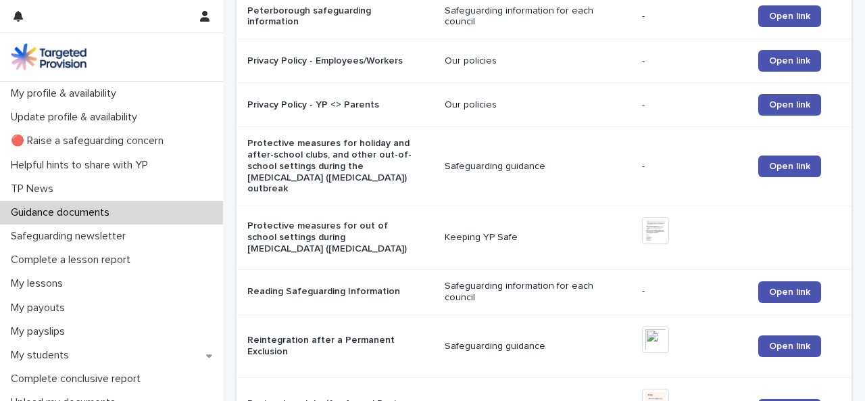
click at [463, 55] on p "Our policies" at bounding box center [528, 60] width 169 height 11
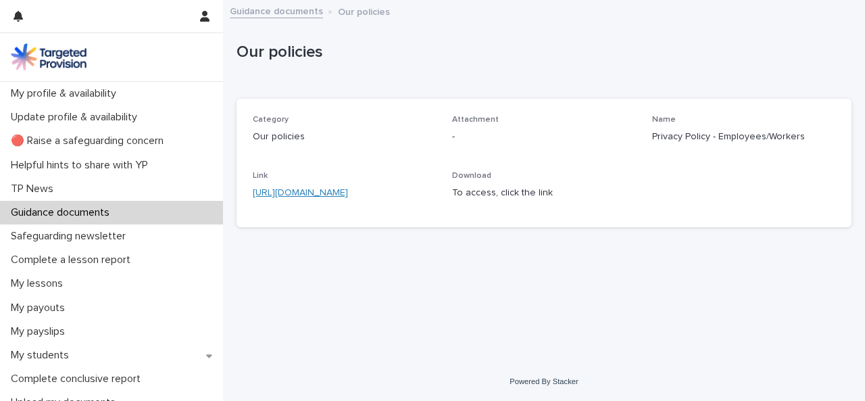
click at [347, 190] on link "https://targetedprovisionltd772.sharepoint.com/:w:/s/Policies/EWVZOWaqhfJJtt-Ri…" at bounding box center [300, 192] width 95 height 9
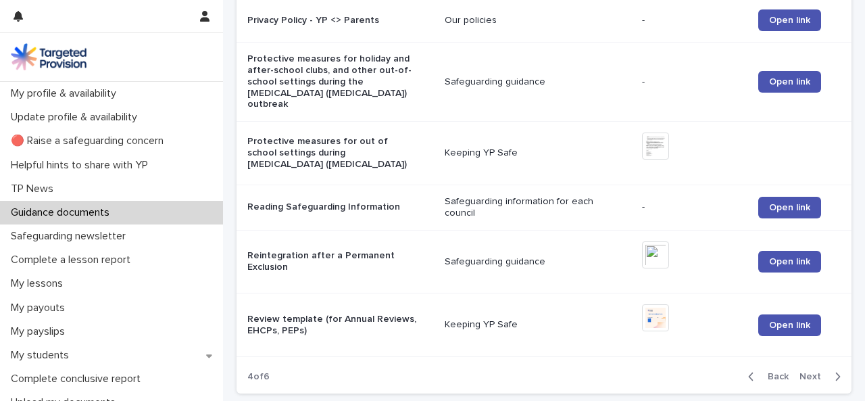
scroll to position [1485, 0]
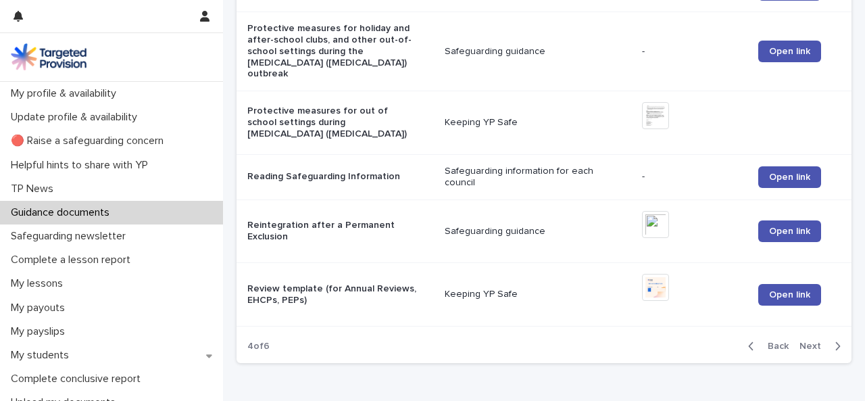
click at [450, 288] on td "Keeping YP Safe" at bounding box center [537, 294] width 197 height 63
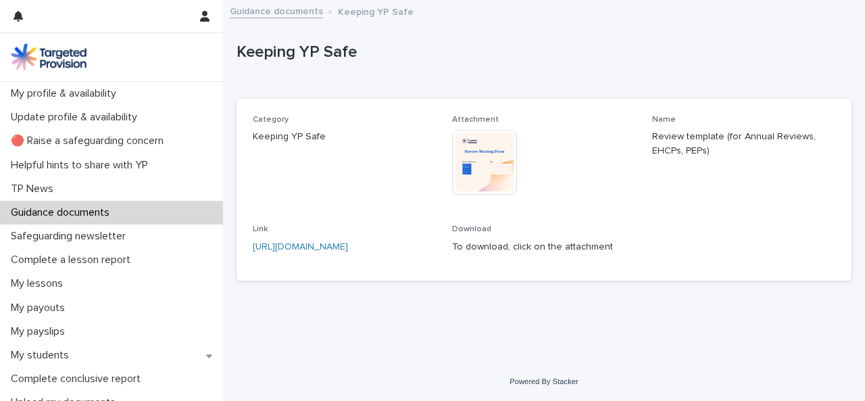
click at [484, 171] on img at bounding box center [484, 162] width 65 height 65
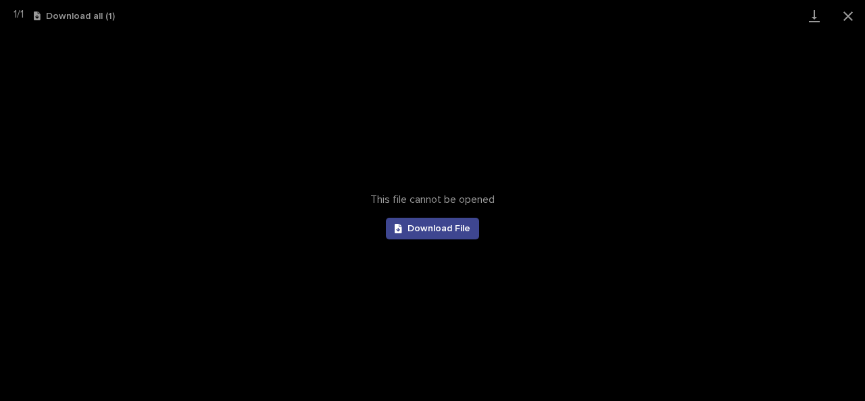
click at [471, 229] on link "Download File" at bounding box center [432, 229] width 93 height 22
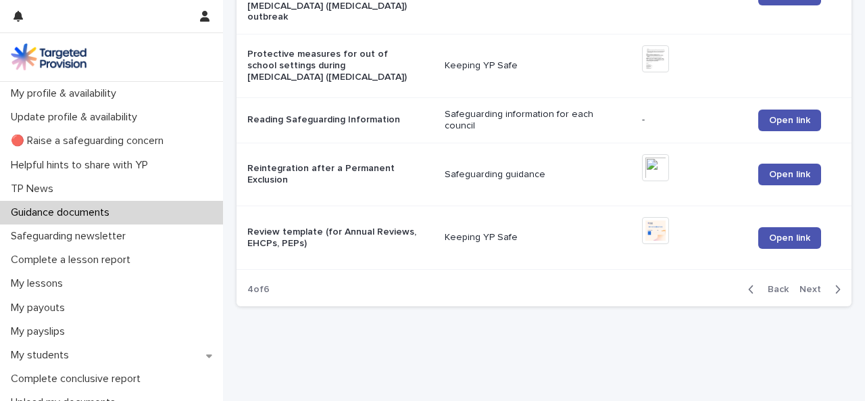
scroll to position [1546, 0]
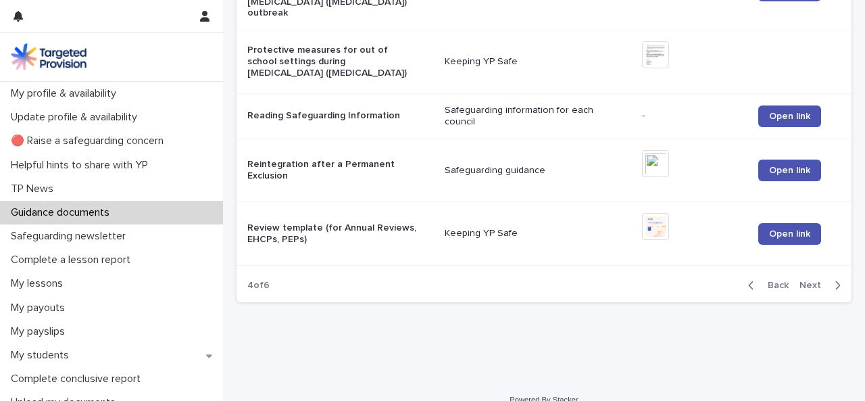
click at [800, 280] on span "Next" at bounding box center [814, 284] width 30 height 9
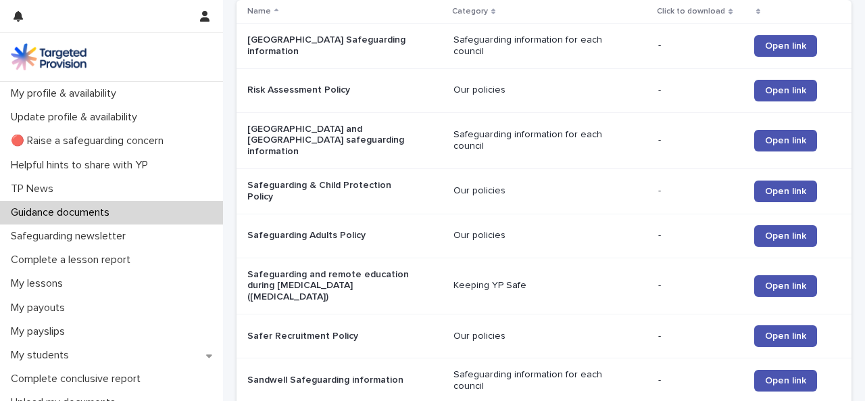
scroll to position [257, 0]
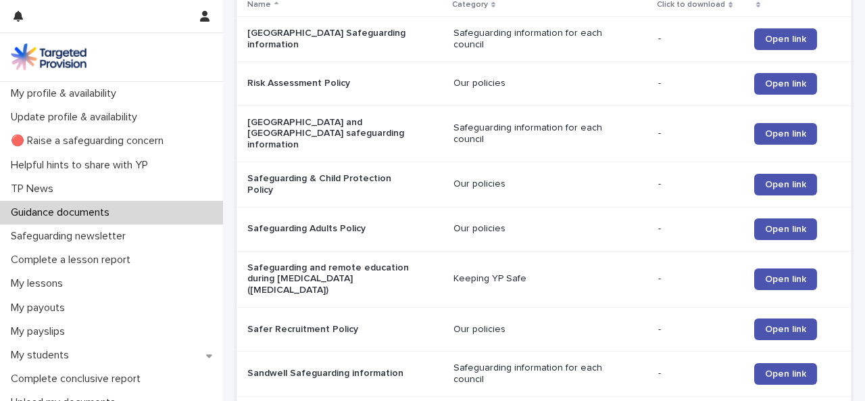
click at [480, 84] on p "Our policies" at bounding box center [537, 83] width 169 height 11
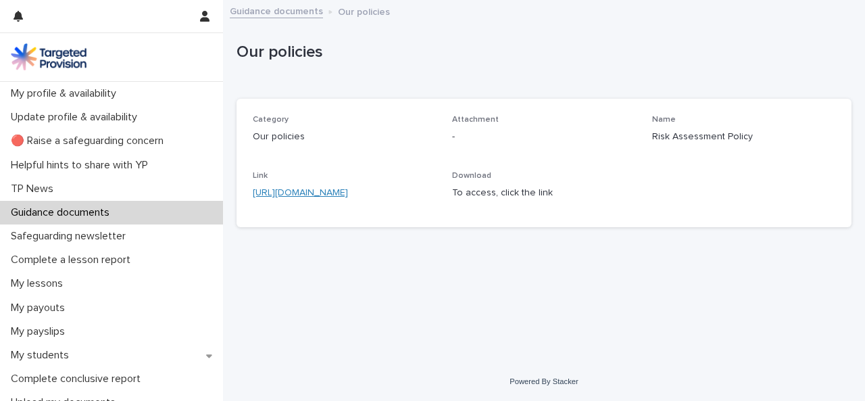
click at [348, 194] on link "https://targetedprovisionltd772.sharepoint.com/:w:/s/Policies/EZCKcnvy57VPlkPV2…" at bounding box center [300, 192] width 95 height 9
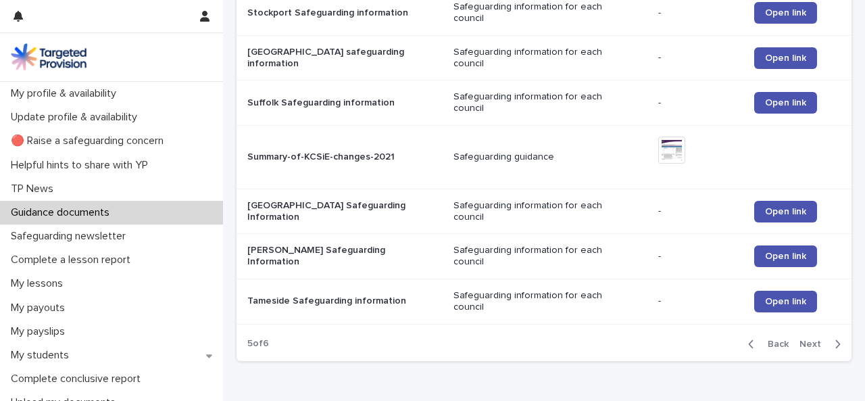
scroll to position [1386, 0]
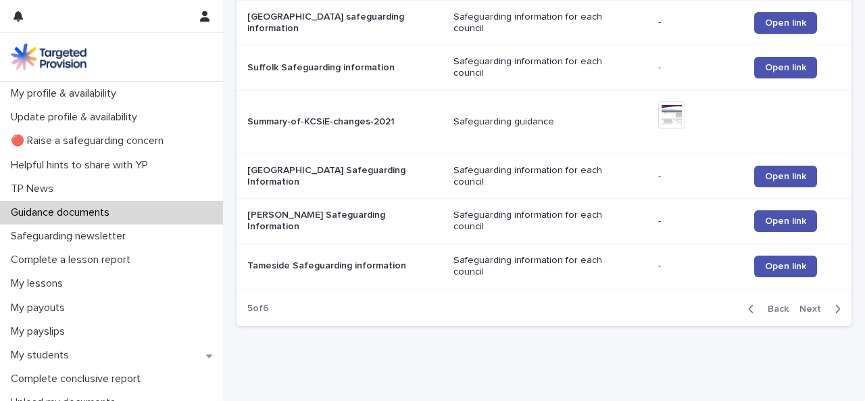
click at [799, 304] on span "Next" at bounding box center [814, 308] width 30 height 9
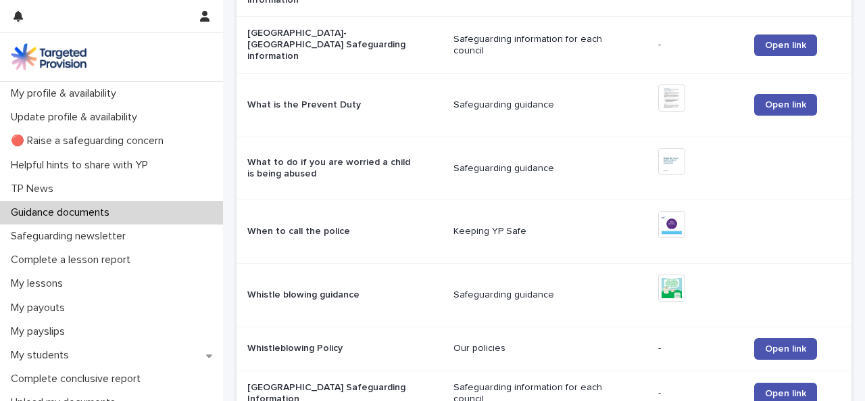
scroll to position [979, 0]
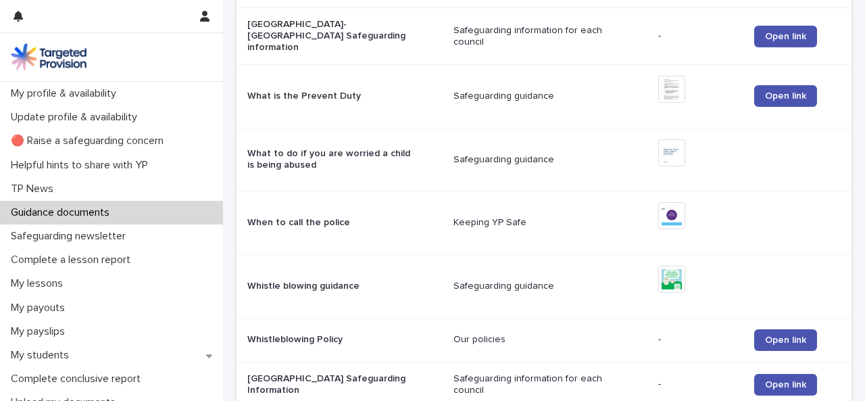
click at [486, 217] on p "Keeping YP Safe" at bounding box center [537, 222] width 169 height 11
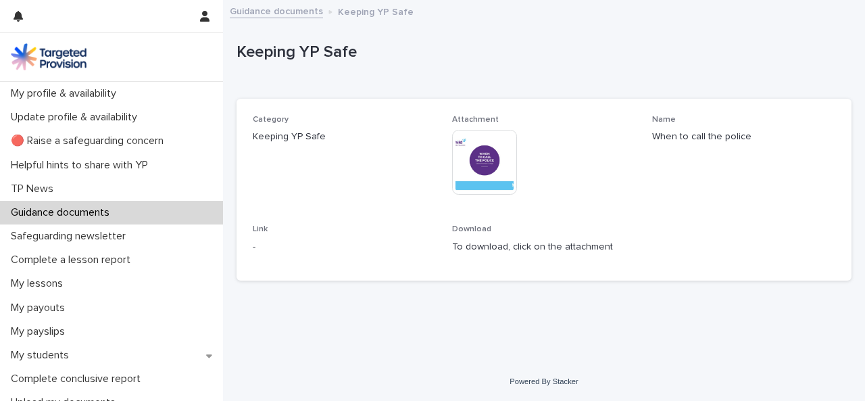
click at [478, 166] on img at bounding box center [484, 162] width 65 height 65
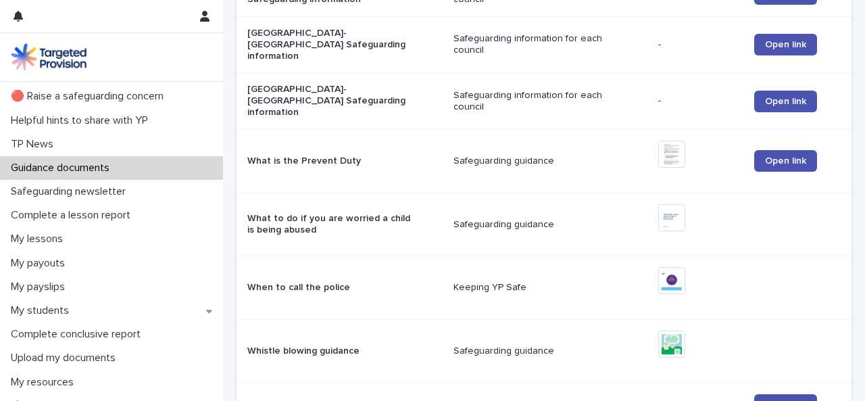
scroll to position [47, 0]
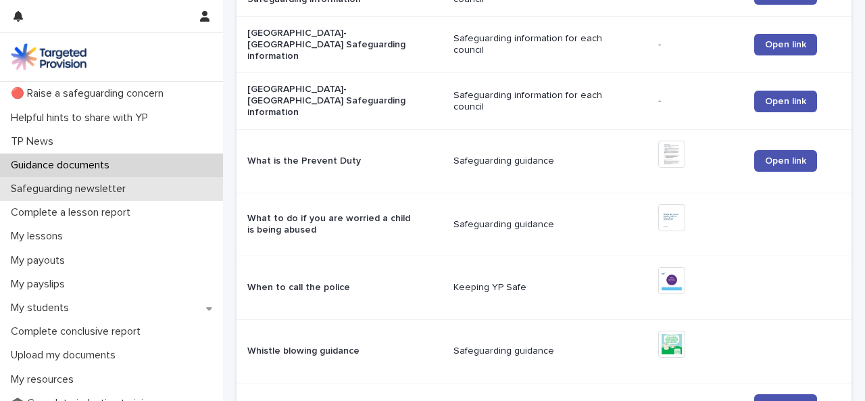
click at [107, 188] on p "Safeguarding newsletter" at bounding box center [70, 188] width 131 height 13
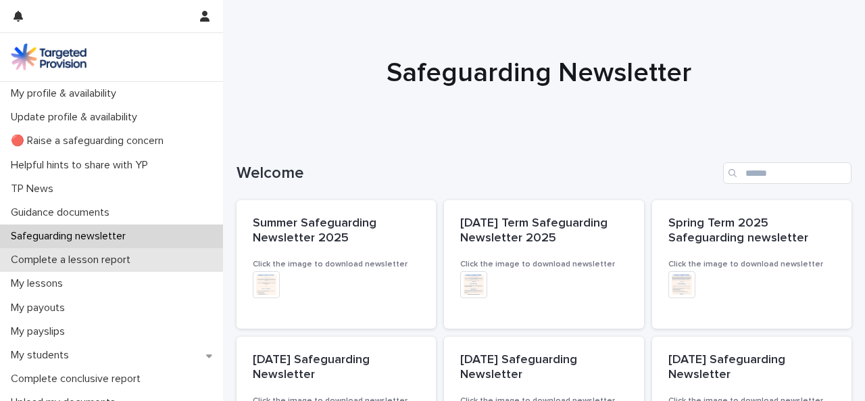
click at [159, 261] on div "Complete a lesson report" at bounding box center [111, 260] width 223 height 24
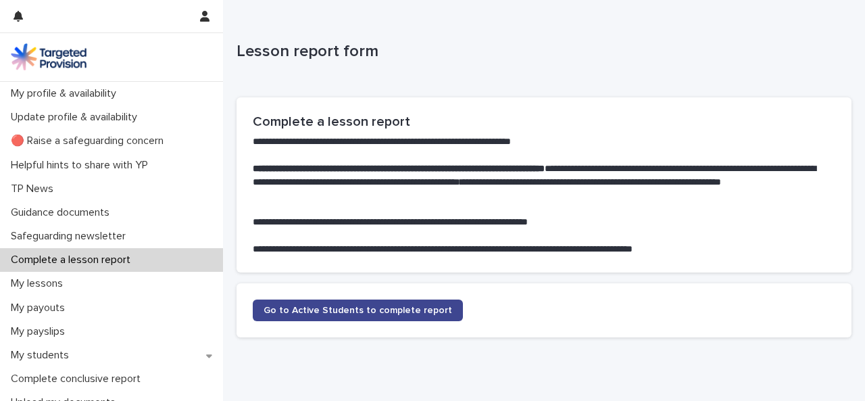
click at [288, 309] on span "Go to Active Students to complete report" at bounding box center [357, 309] width 188 height 9
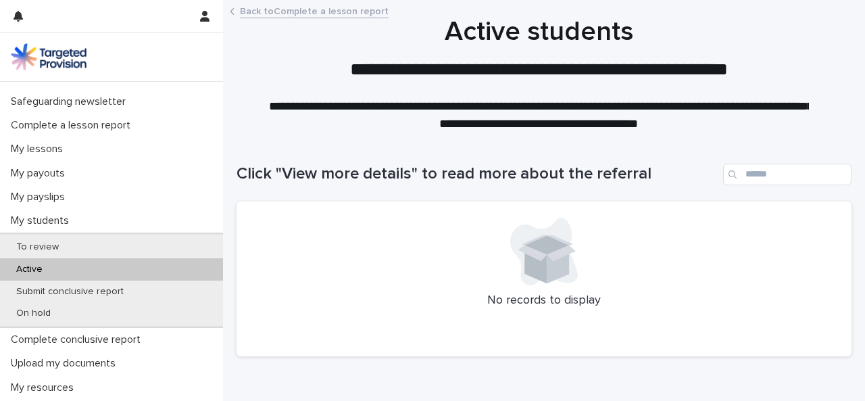
scroll to position [145, 0]
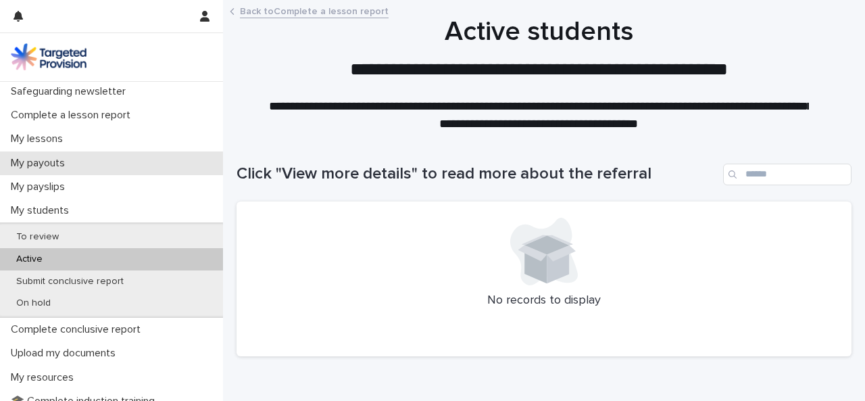
click at [65, 164] on p "My payouts" at bounding box center [40, 163] width 70 height 13
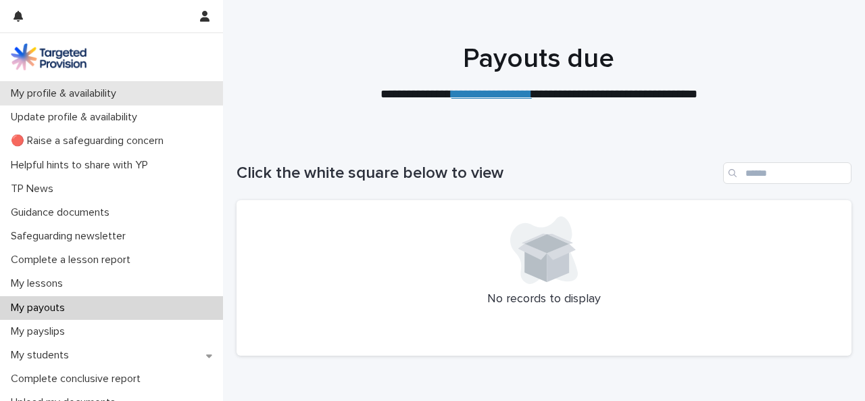
click at [55, 85] on div "My profile & availability" at bounding box center [111, 94] width 223 height 24
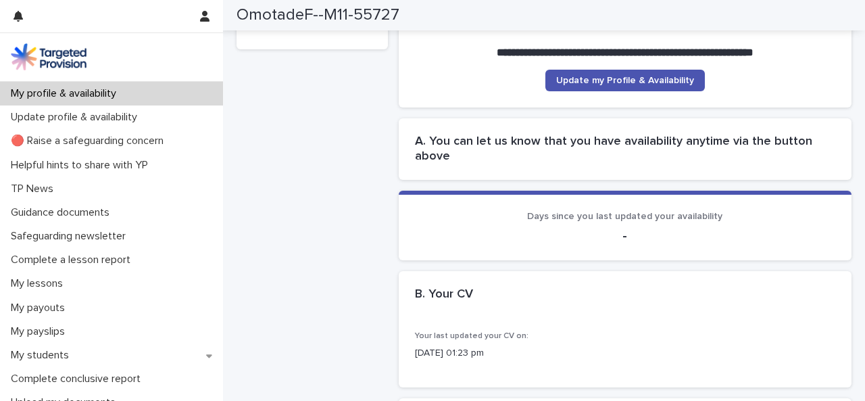
scroll to position [25, 0]
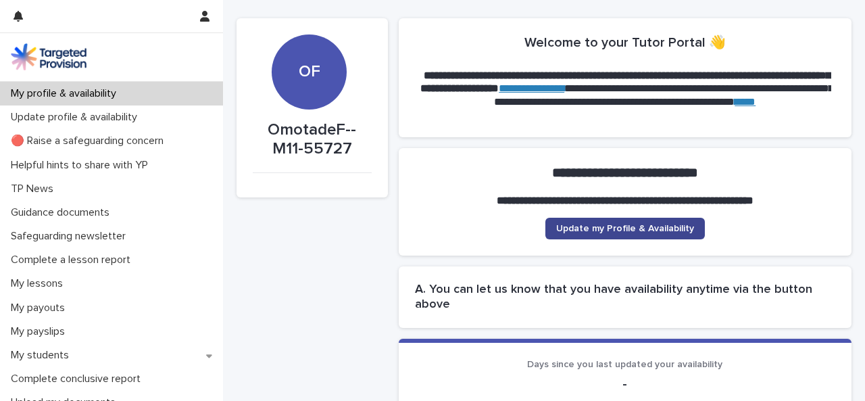
click at [624, 229] on span "Update my Profile & Availability" at bounding box center [625, 228] width 138 height 9
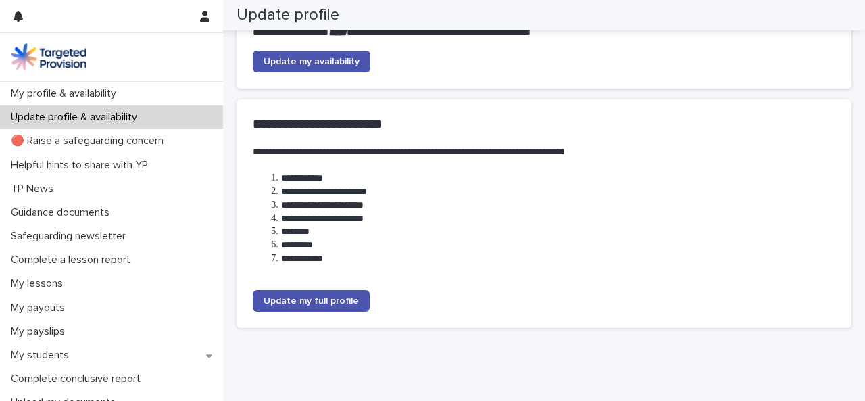
scroll to position [195, 0]
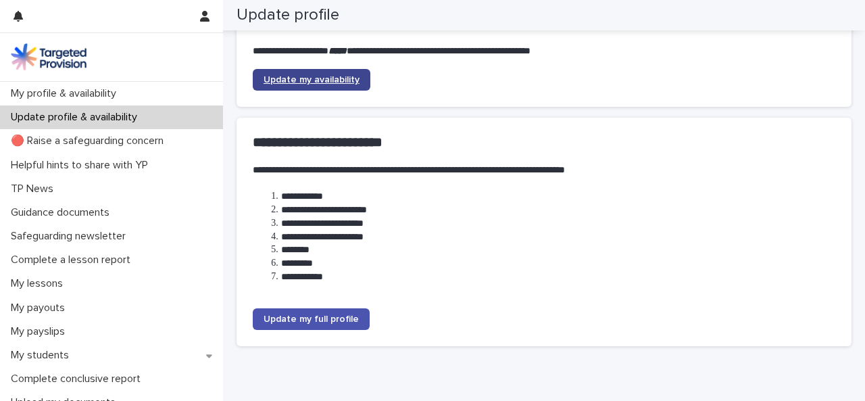
click at [349, 79] on span "Update my availability" at bounding box center [311, 79] width 96 height 9
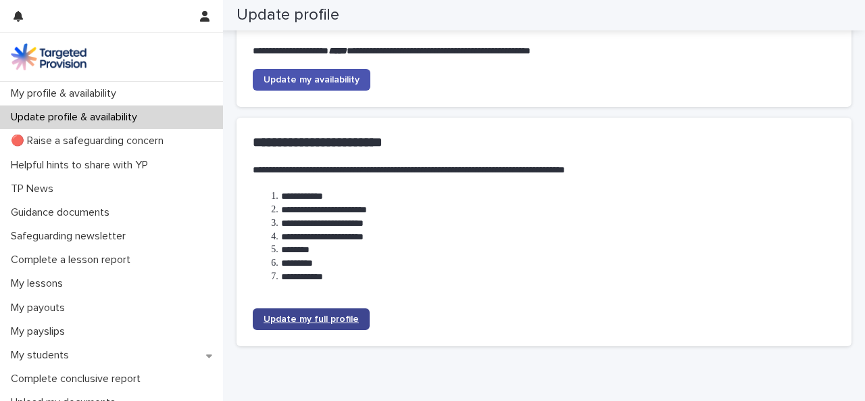
click at [280, 312] on link "Update my full profile" at bounding box center [311, 319] width 117 height 22
